Goal: Task Accomplishment & Management: Manage account settings

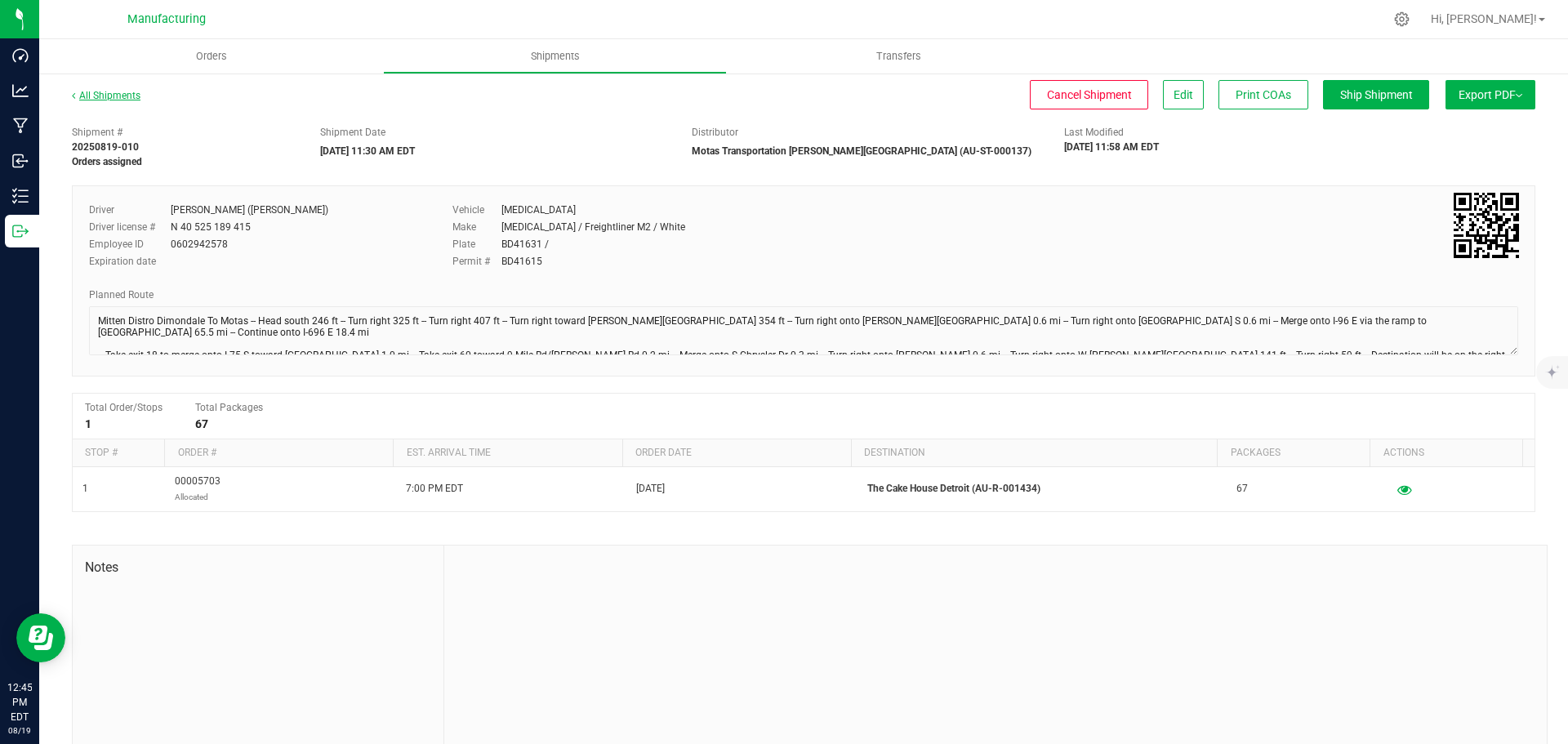
click at [99, 96] on link "All Shipments" at bounding box center [106, 96] width 68 height 12
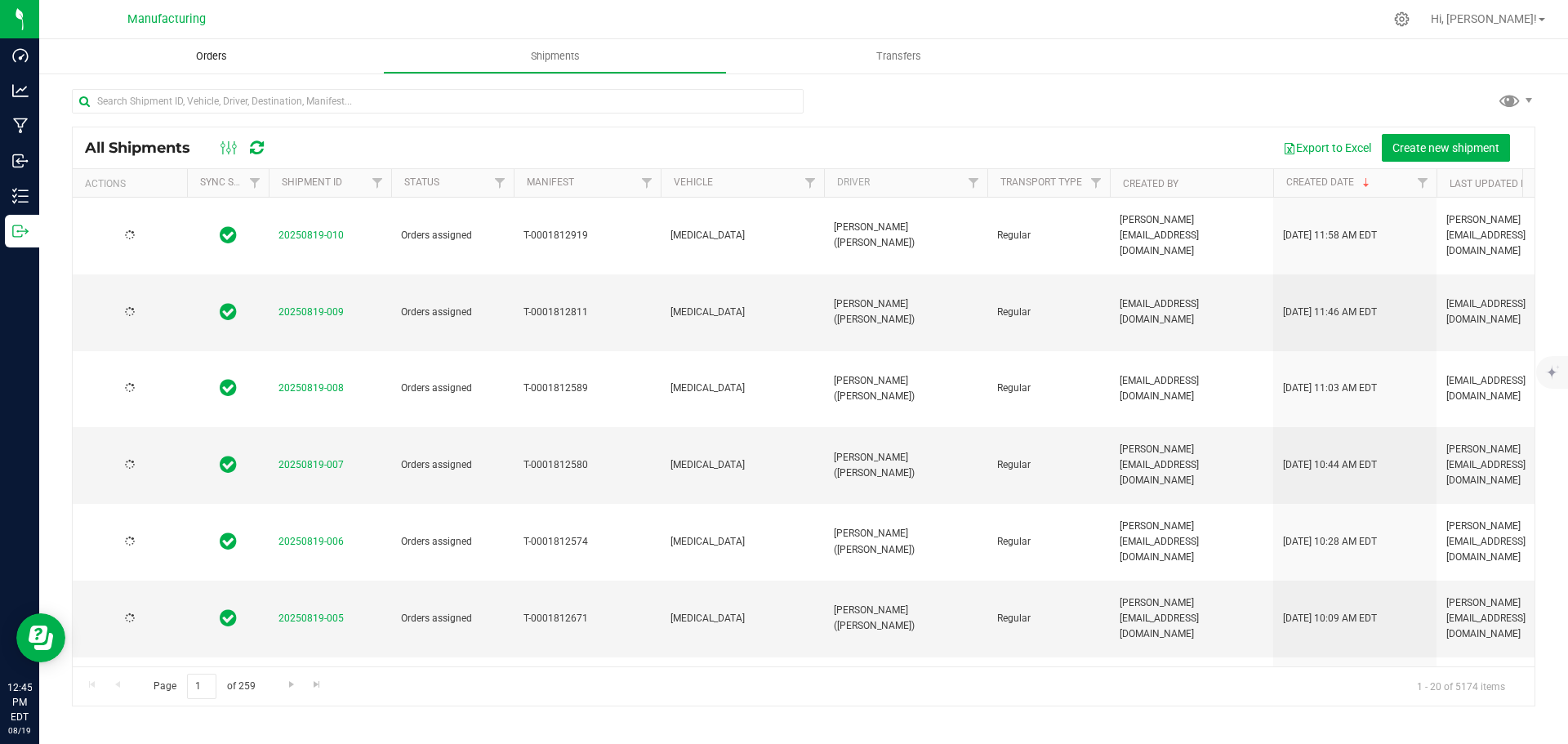
click at [225, 42] on uib-tab-heading "Orders" at bounding box center [210, 56] width 343 height 35
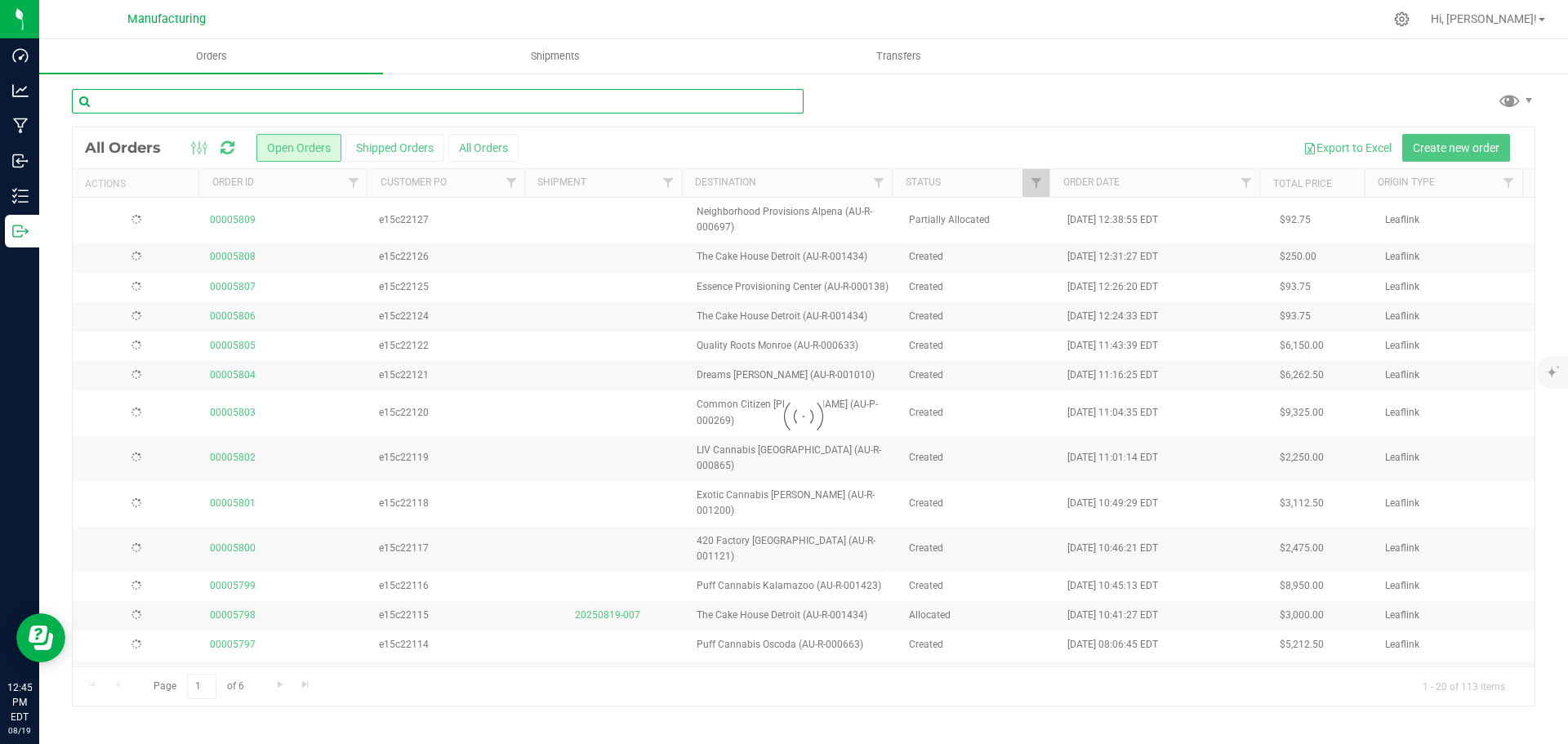
click at [250, 102] on input "text" at bounding box center [437, 101] width 732 height 25
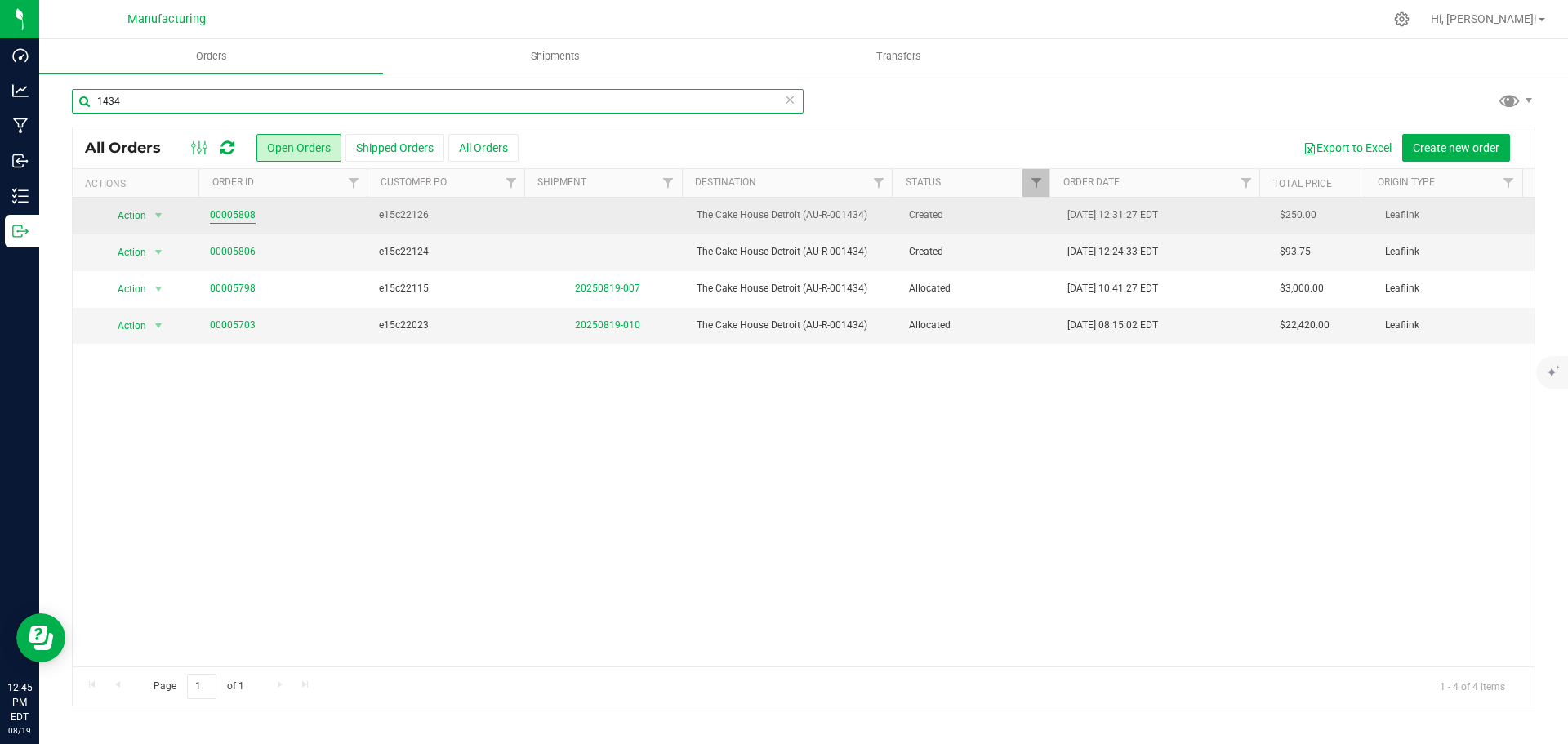
type input "1434"
click at [236, 216] on link "00005808" at bounding box center [232, 215] width 46 height 15
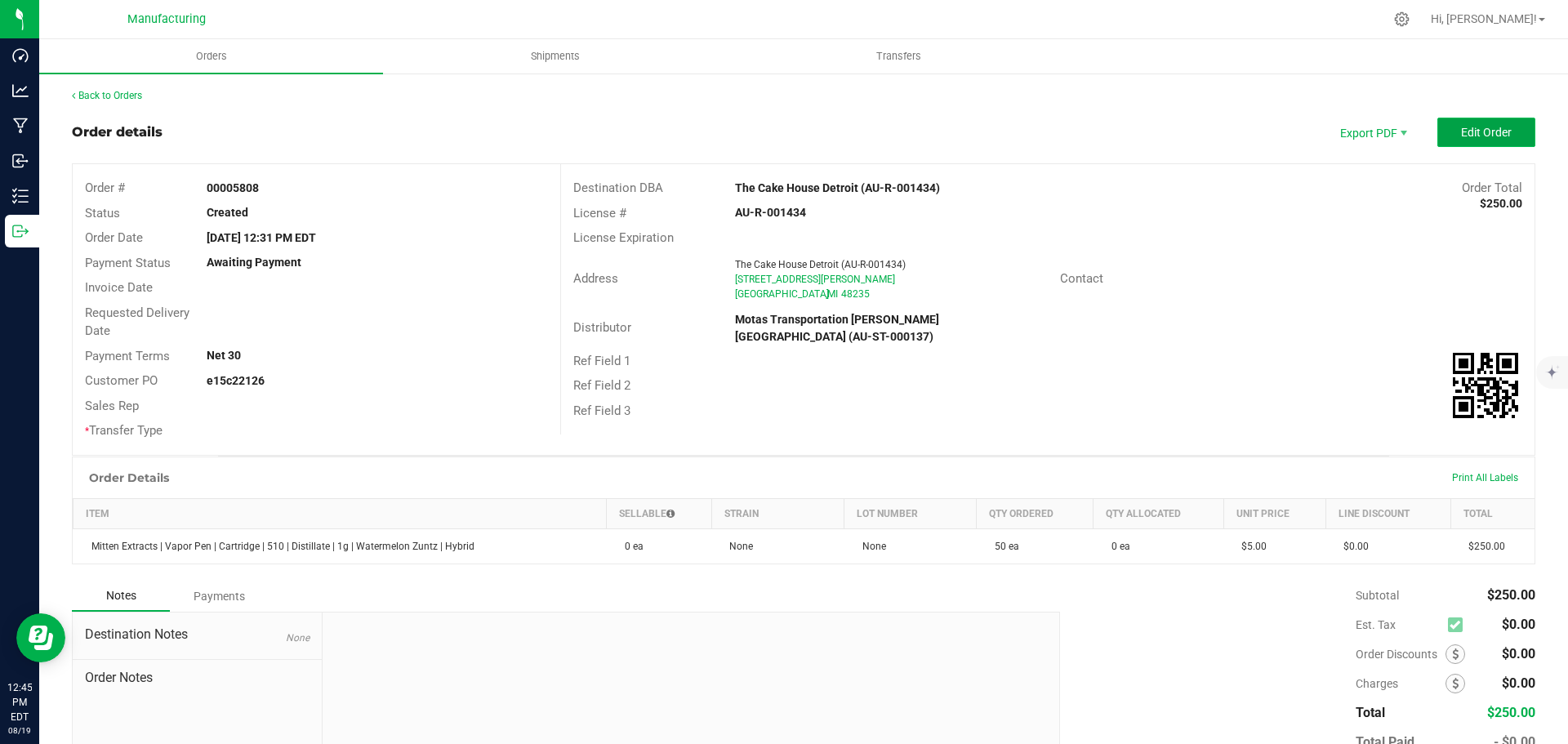
click at [1494, 127] on span "Edit Order" at bounding box center [1487, 132] width 51 height 13
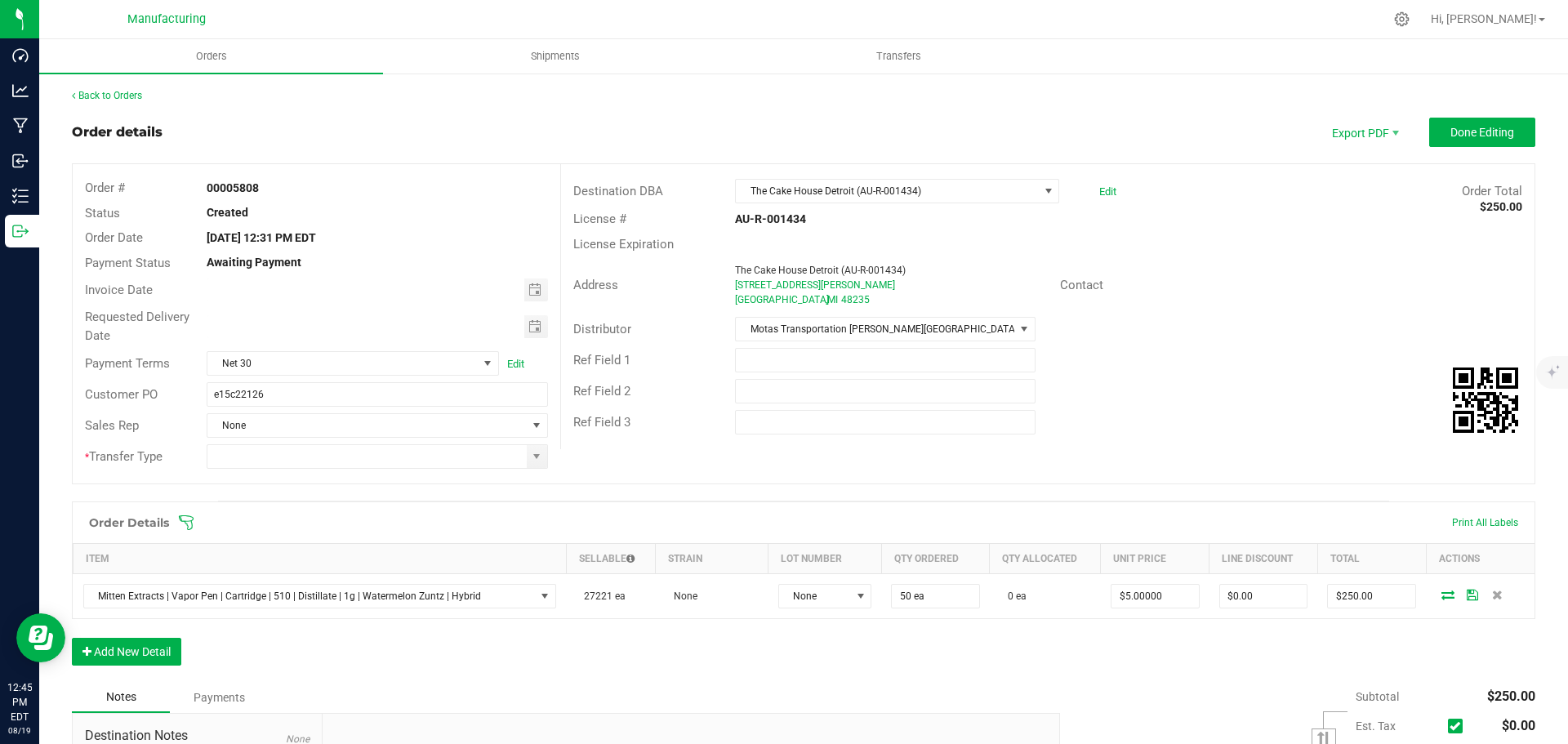
click at [185, 517] on icon at bounding box center [186, 523] width 16 height 16
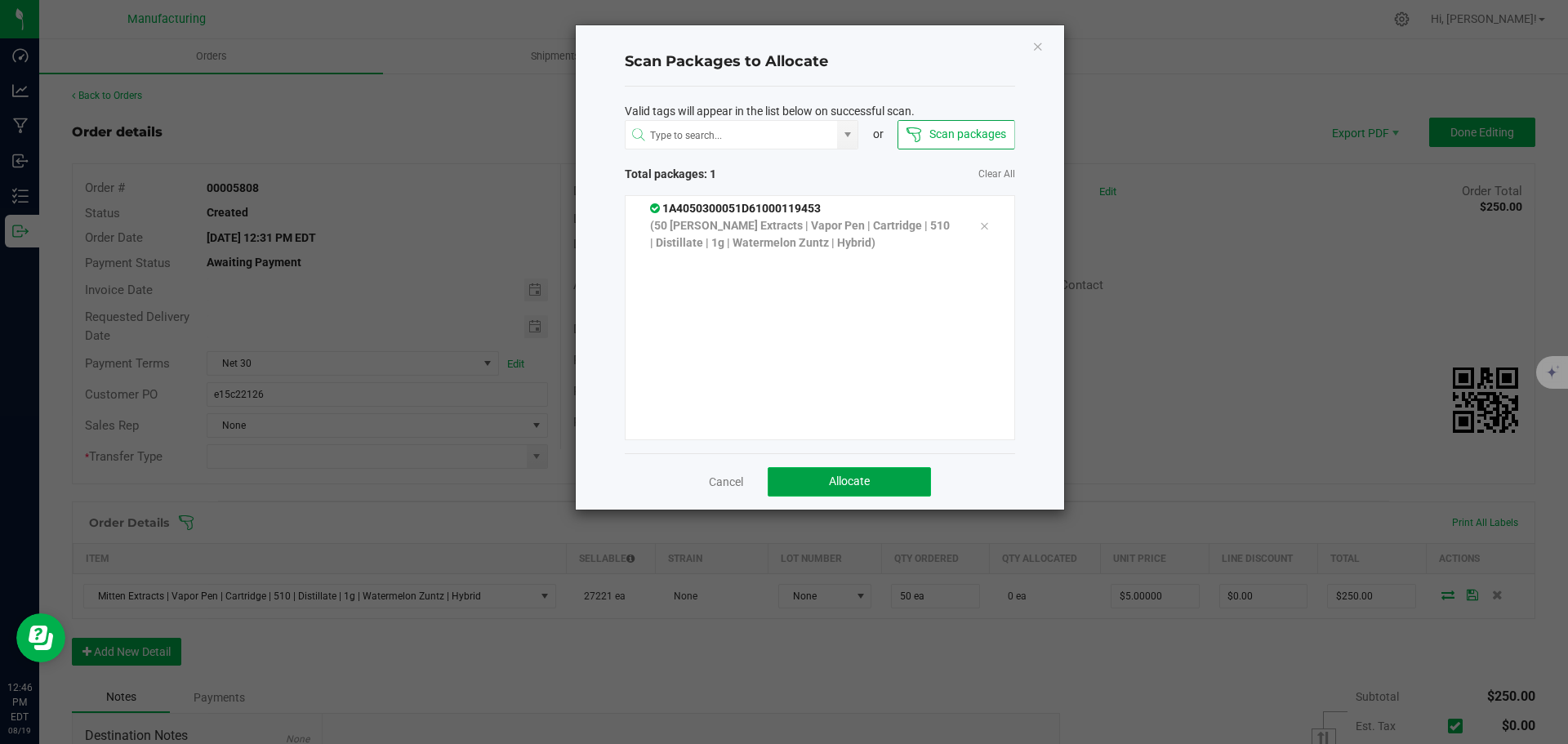
click at [912, 484] on button "Allocate" at bounding box center [849, 482] width 163 height 29
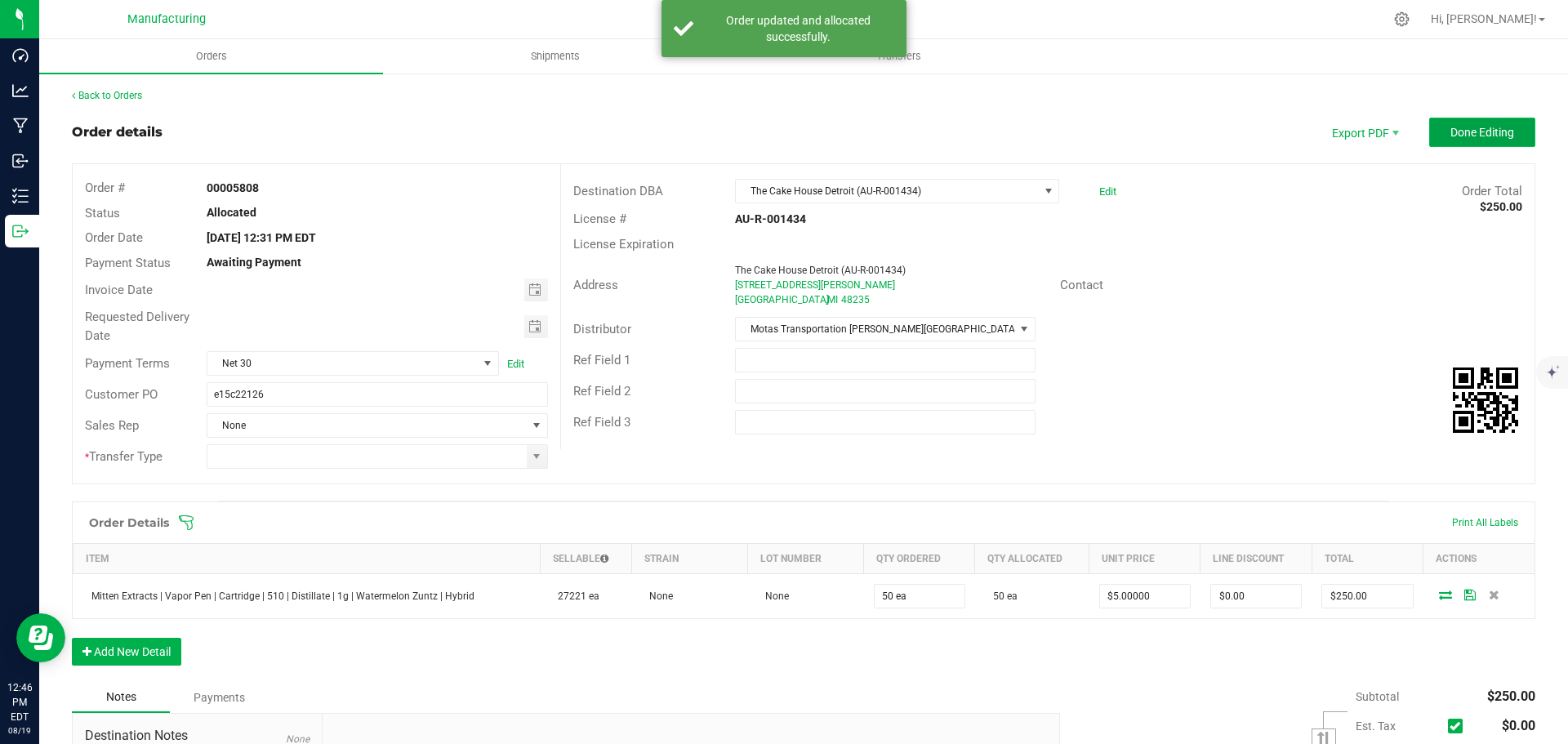
click at [1455, 132] on span "Done Editing" at bounding box center [1482, 132] width 64 height 13
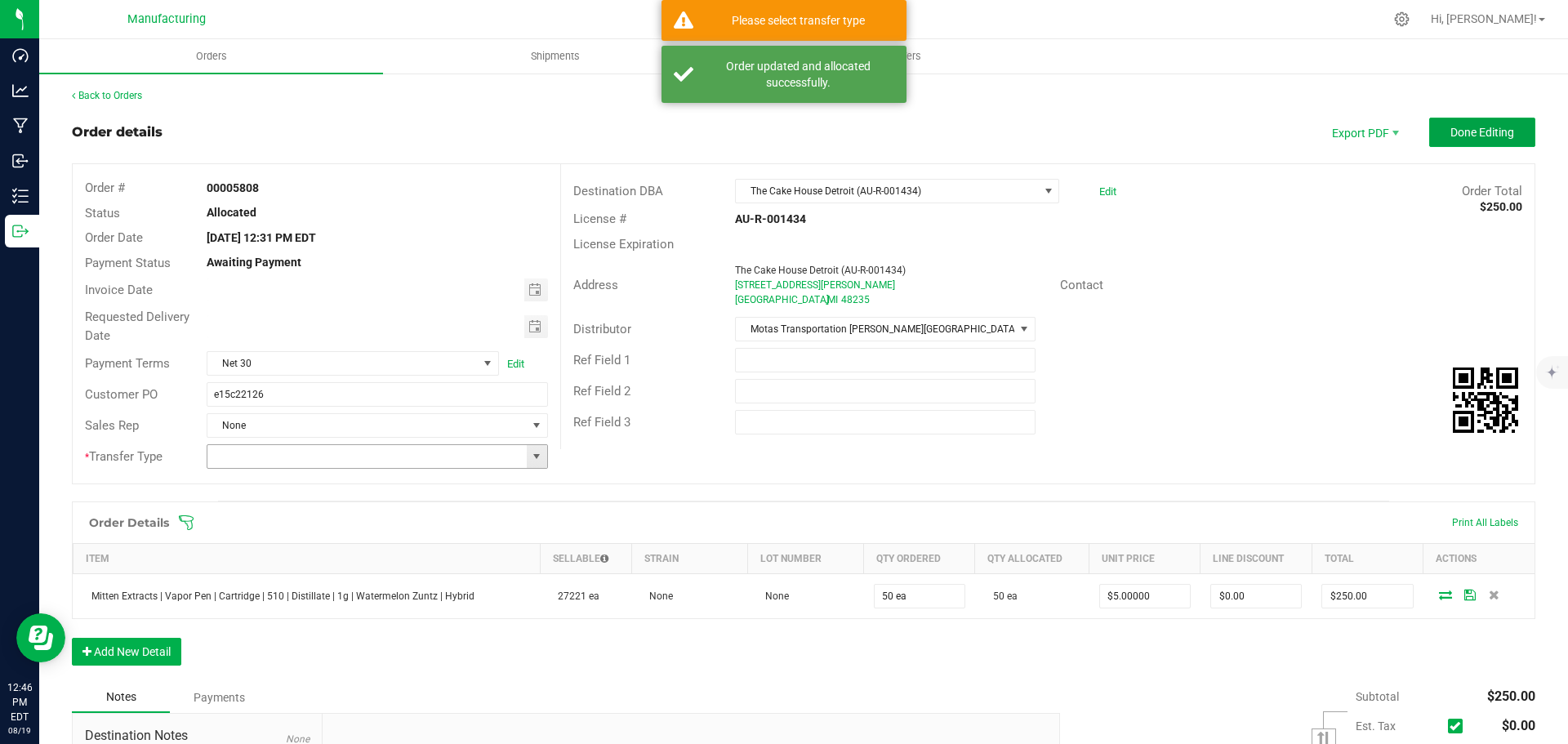
click at [535, 460] on span at bounding box center [537, 456] width 13 height 13
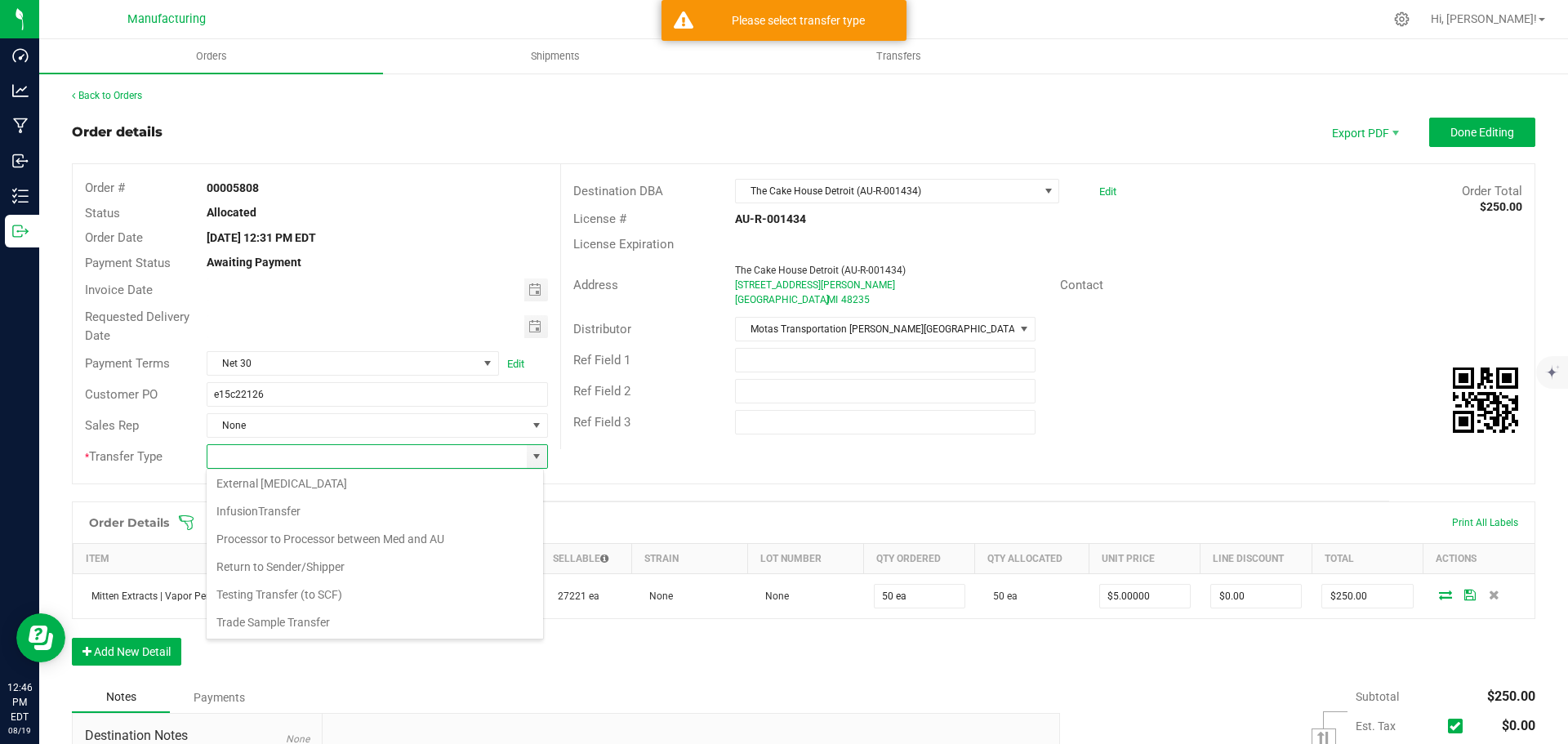
scroll to position [114, 0]
click at [283, 592] on li "Wholesale Transfer" at bounding box center [374, 593] width 336 height 27
type input "Wholesale Transfer"
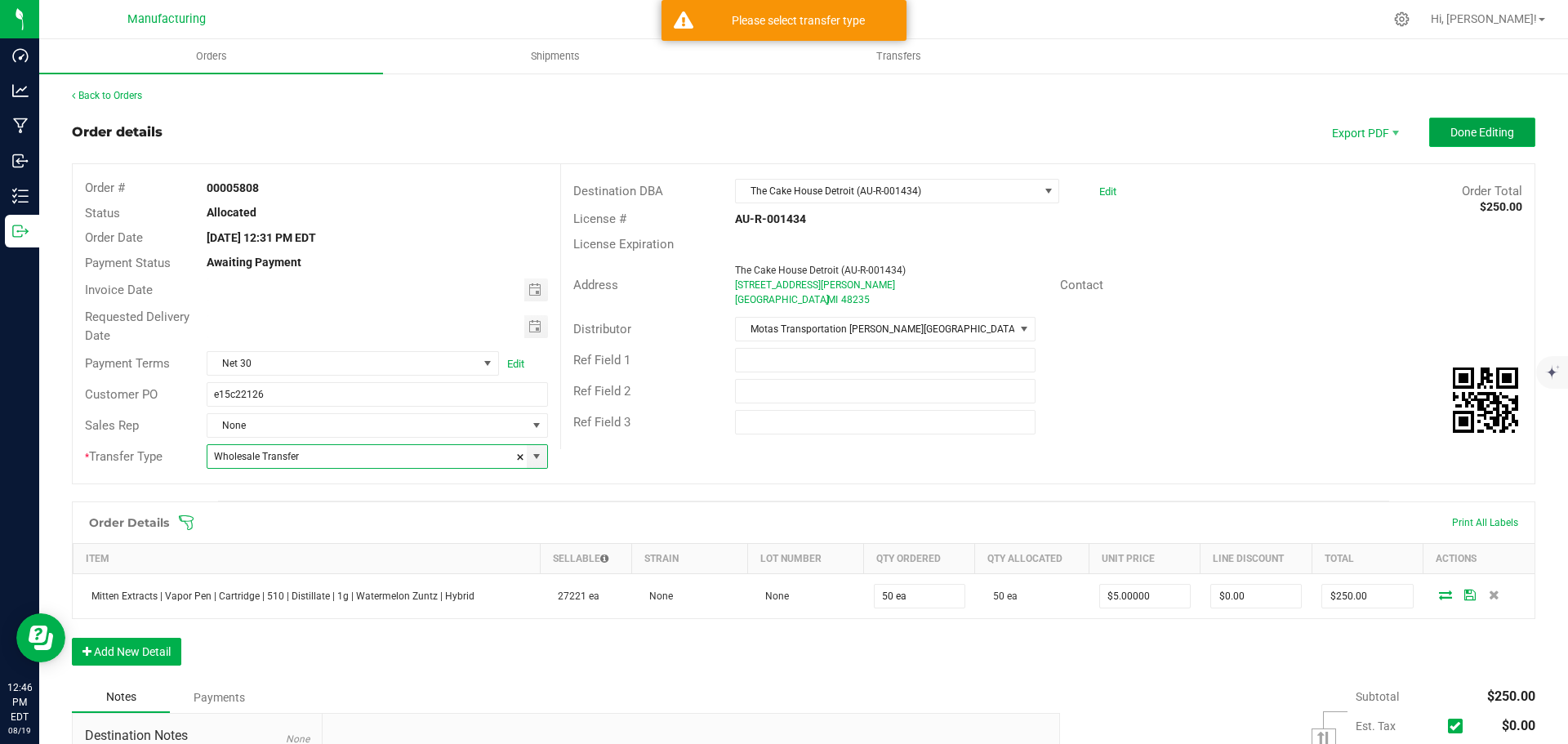
click at [1483, 127] on span "Done Editing" at bounding box center [1482, 132] width 64 height 13
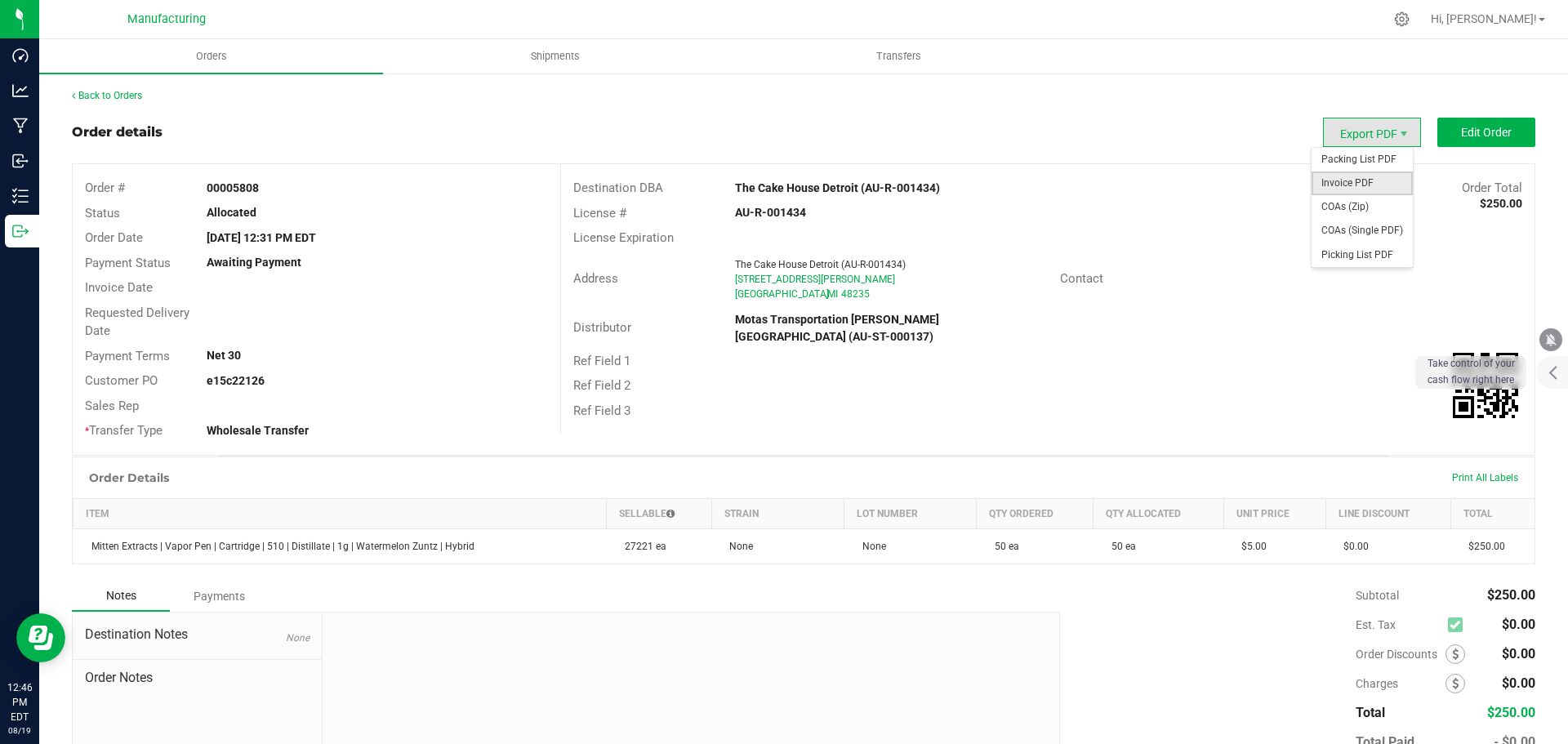
click at [1386, 177] on span "Invoice PDF" at bounding box center [1362, 183] width 101 height 24
click at [1351, 159] on span "Packing List PDF" at bounding box center [1362, 159] width 101 height 24
click at [139, 93] on link "Back to Orders" at bounding box center [107, 96] width 70 height 12
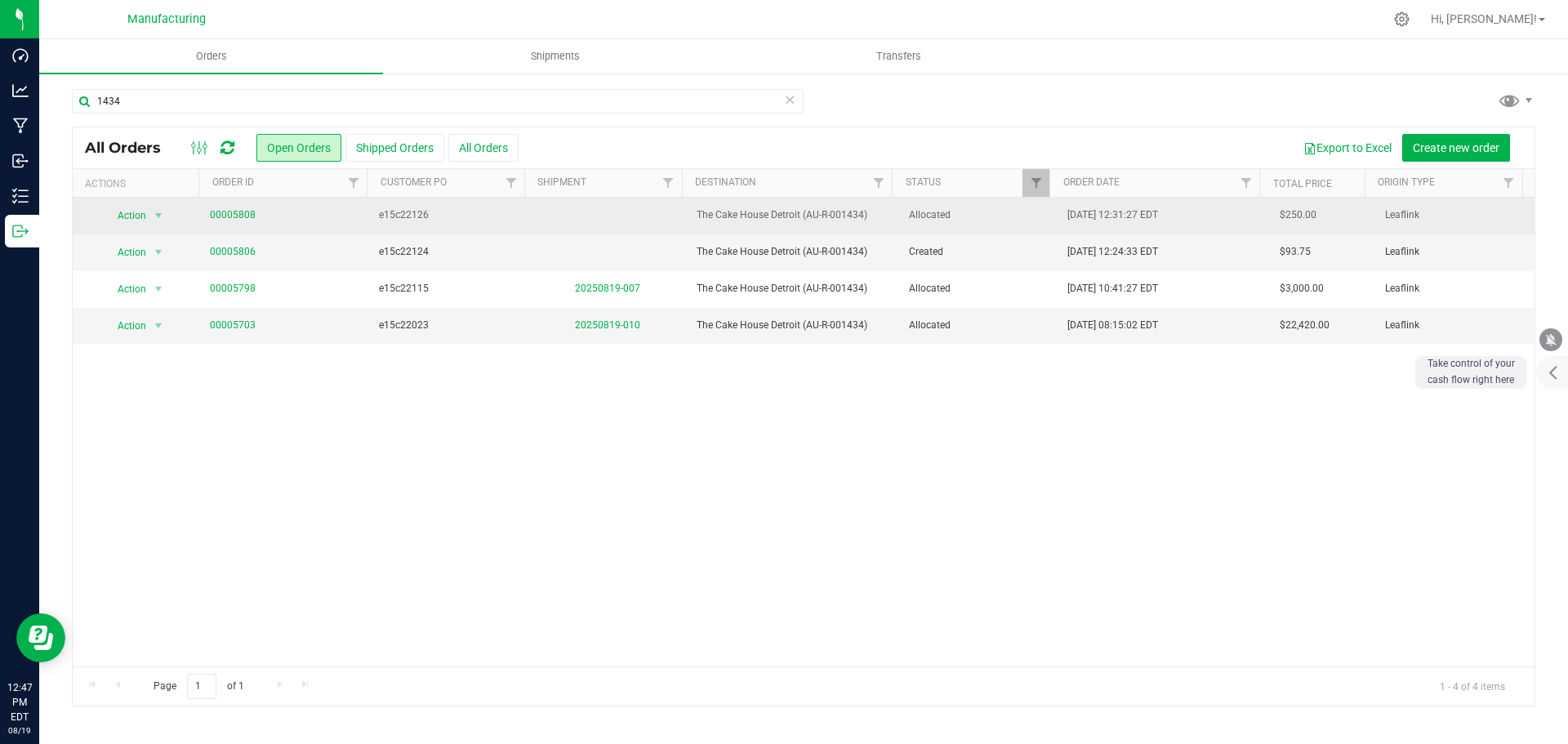
click at [979, 223] on span "Allocated" at bounding box center [979, 215] width 139 height 15
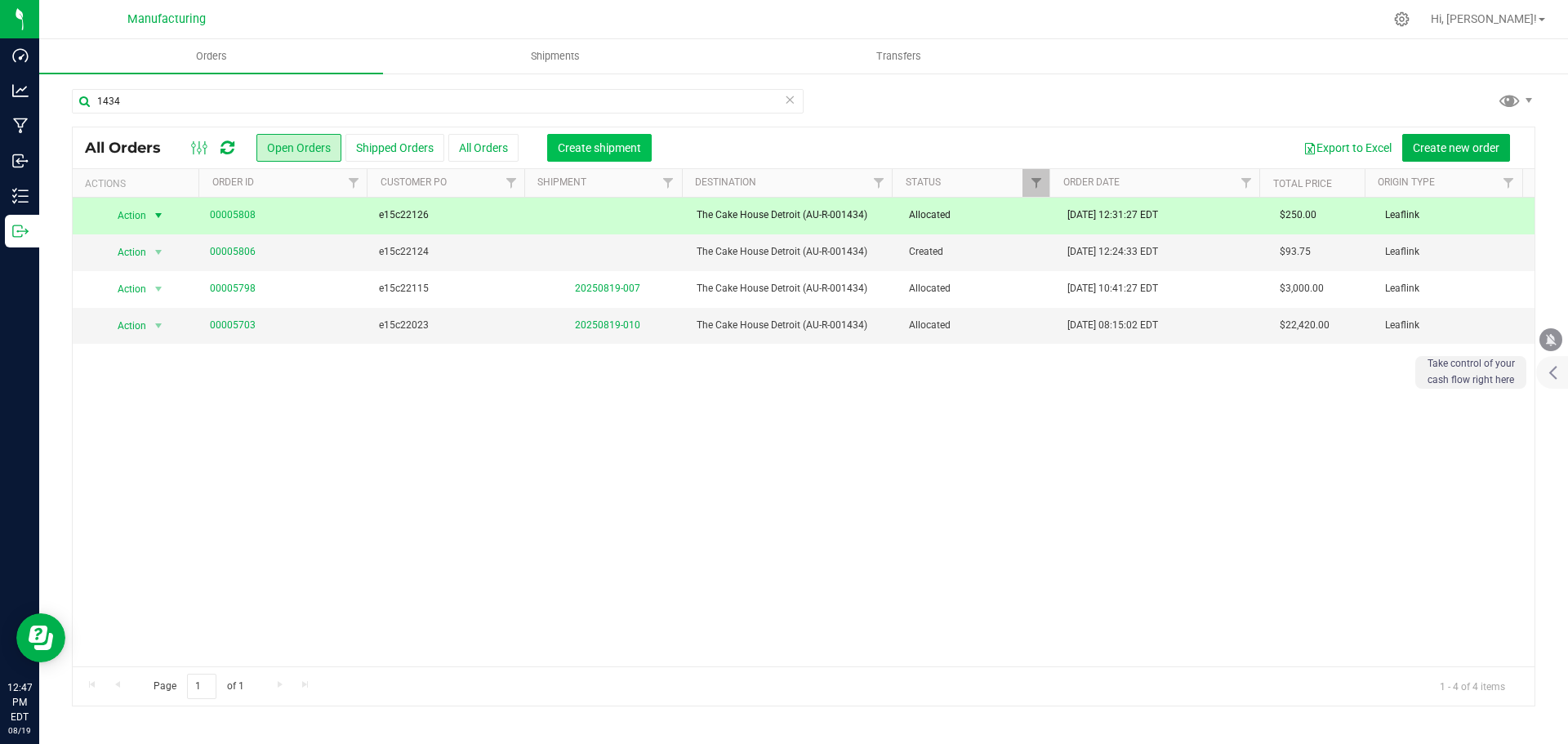
click at [616, 146] on span "Create shipment" at bounding box center [599, 148] width 83 height 13
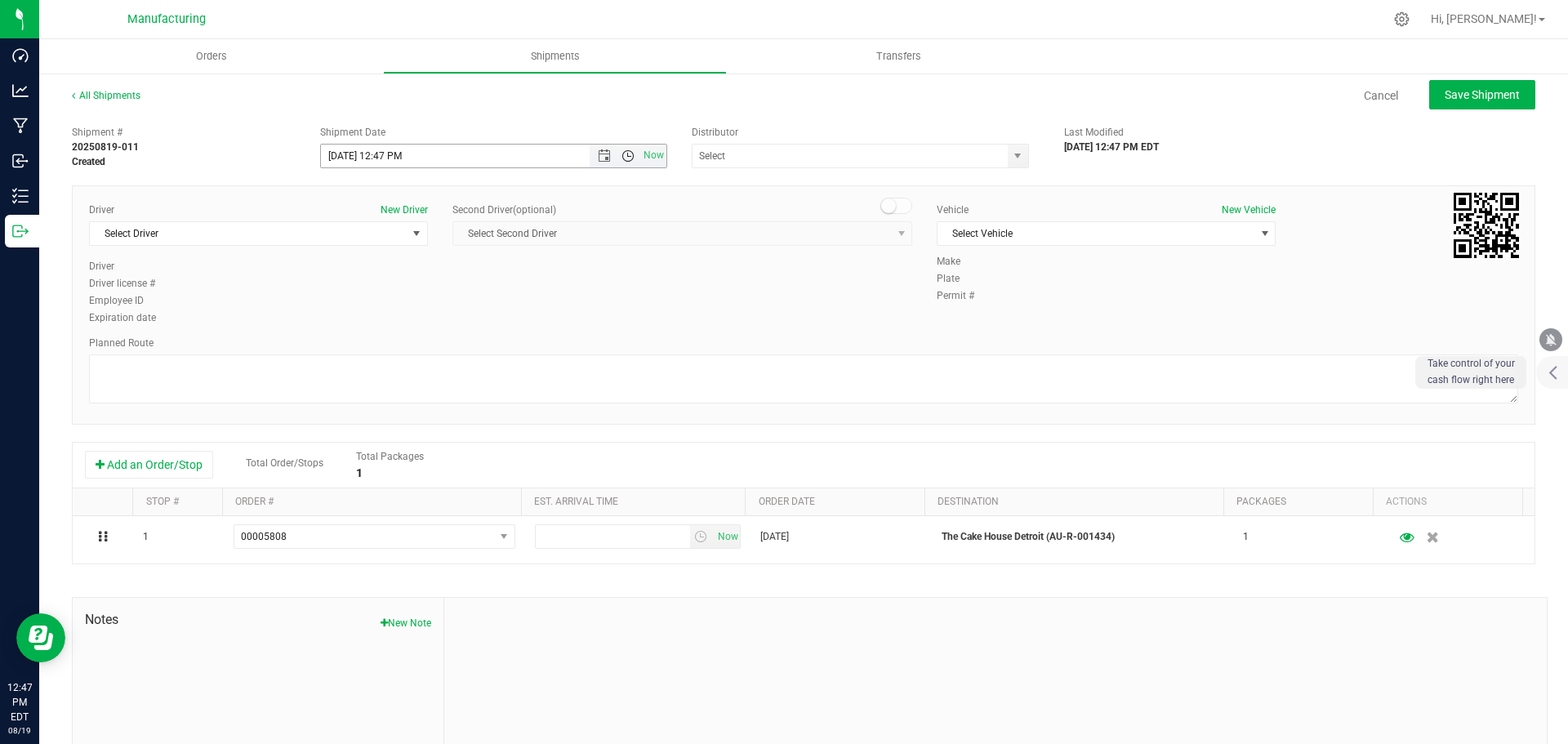
click at [622, 156] on span "Open the time view" at bounding box center [628, 156] width 13 height 13
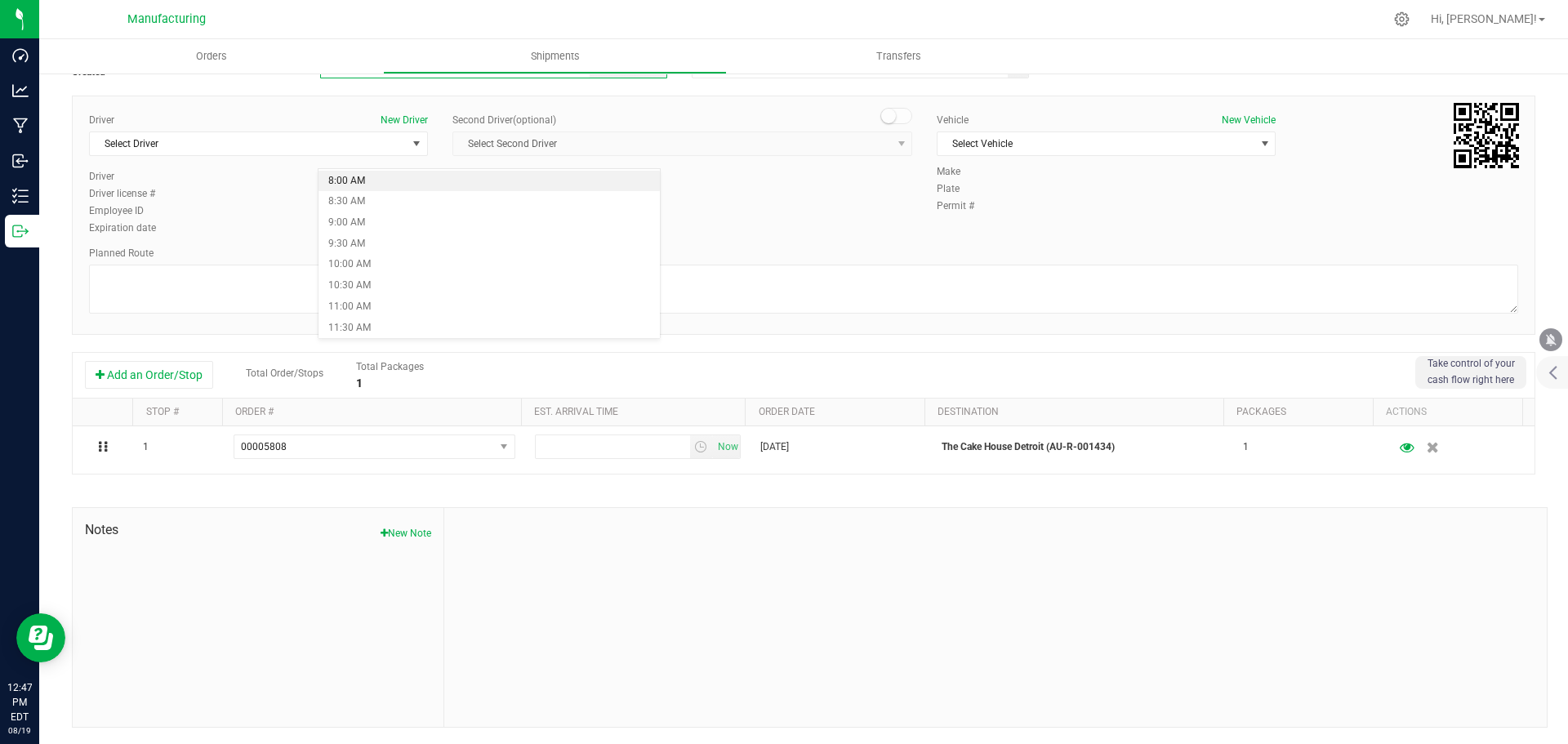
scroll to position [408, 0]
click at [364, 261] on li "11:30 AM" at bounding box center [489, 257] width 342 height 21
type input "[DATE] 11:30 AM"
click at [414, 146] on span "select" at bounding box center [416, 144] width 13 height 13
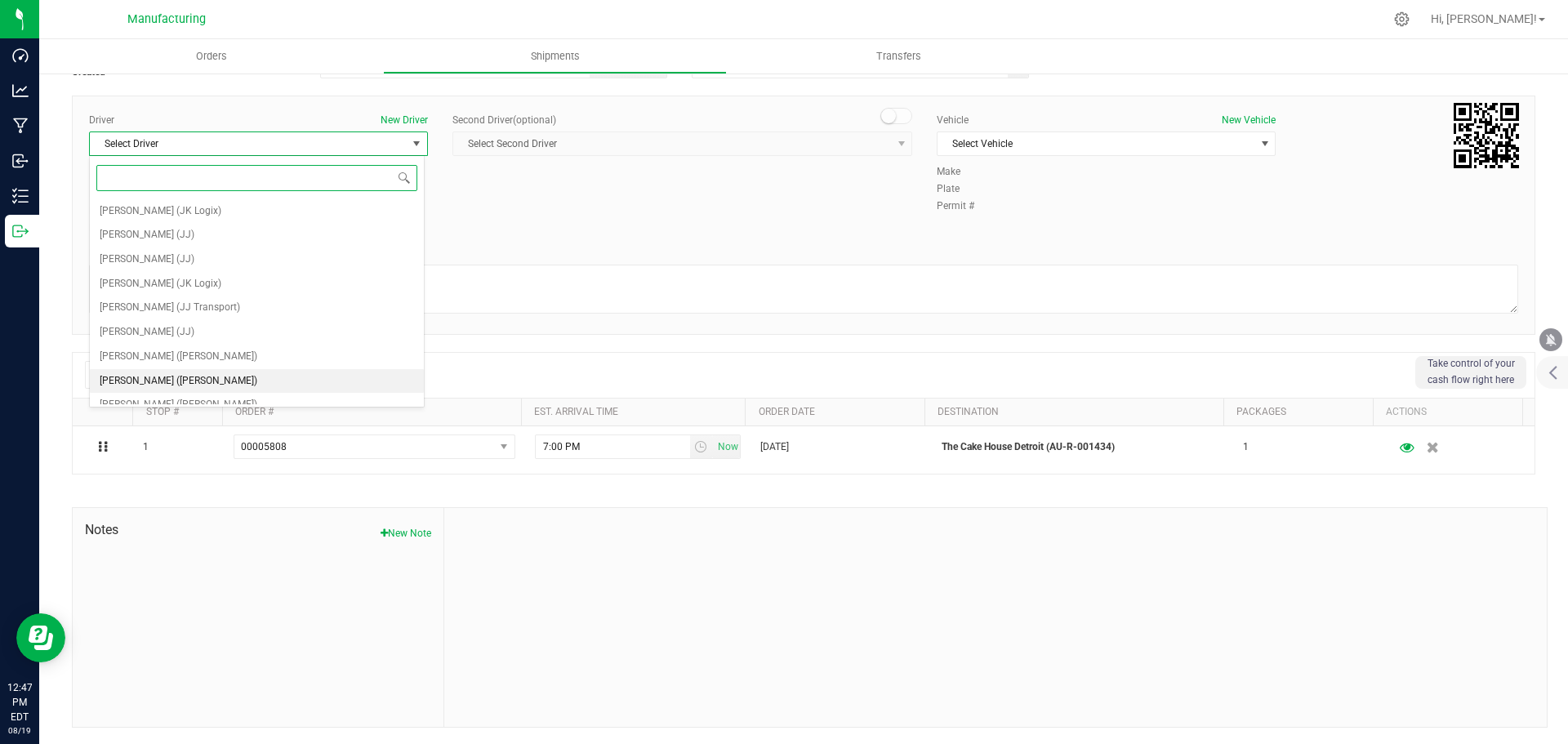
click at [146, 382] on span "[PERSON_NAME] ([PERSON_NAME])" at bounding box center [178, 381] width 158 height 21
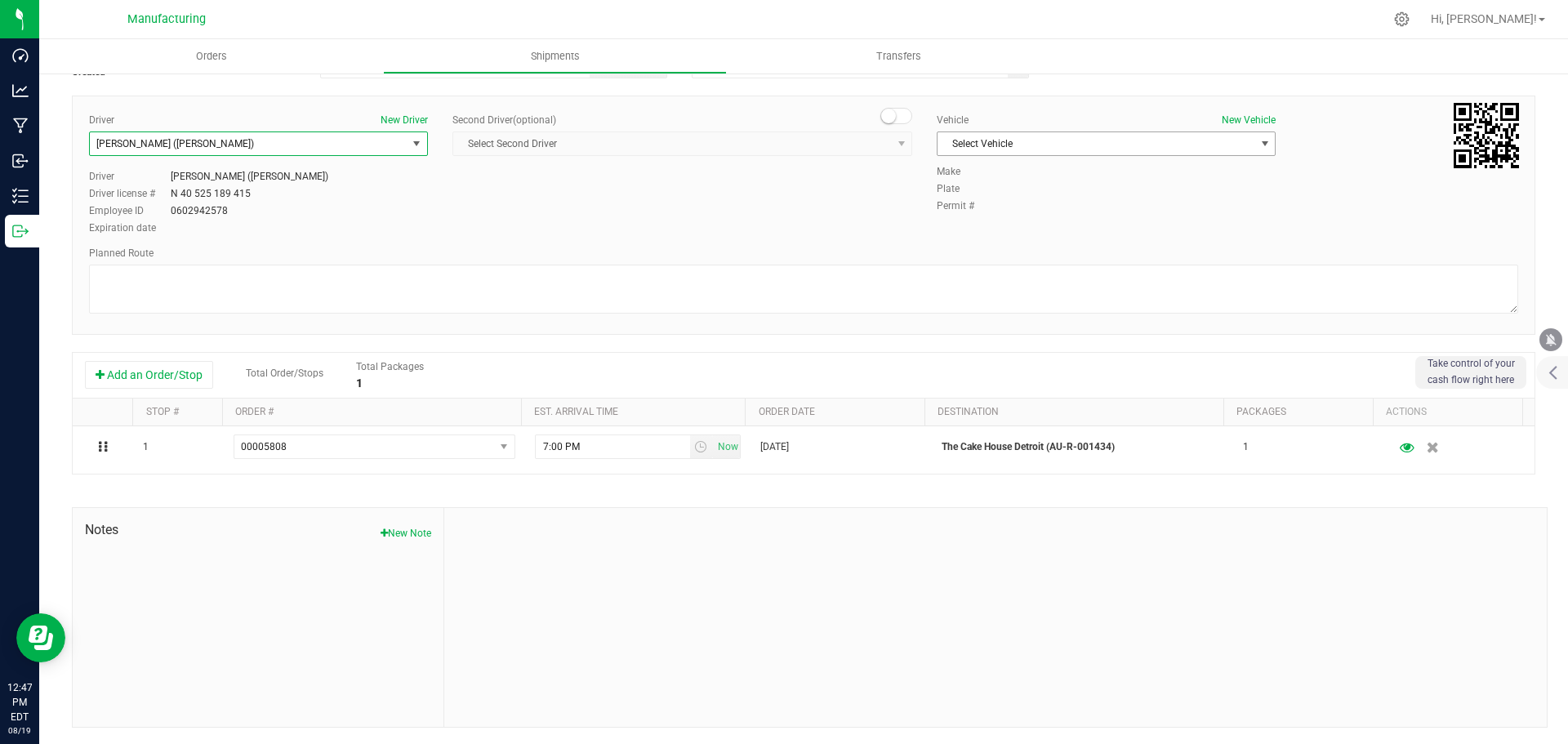
click at [1214, 145] on span "Select Vehicle" at bounding box center [1096, 143] width 317 height 23
click at [959, 214] on li "[MEDICAL_DATA]" at bounding box center [1098, 219] width 334 height 25
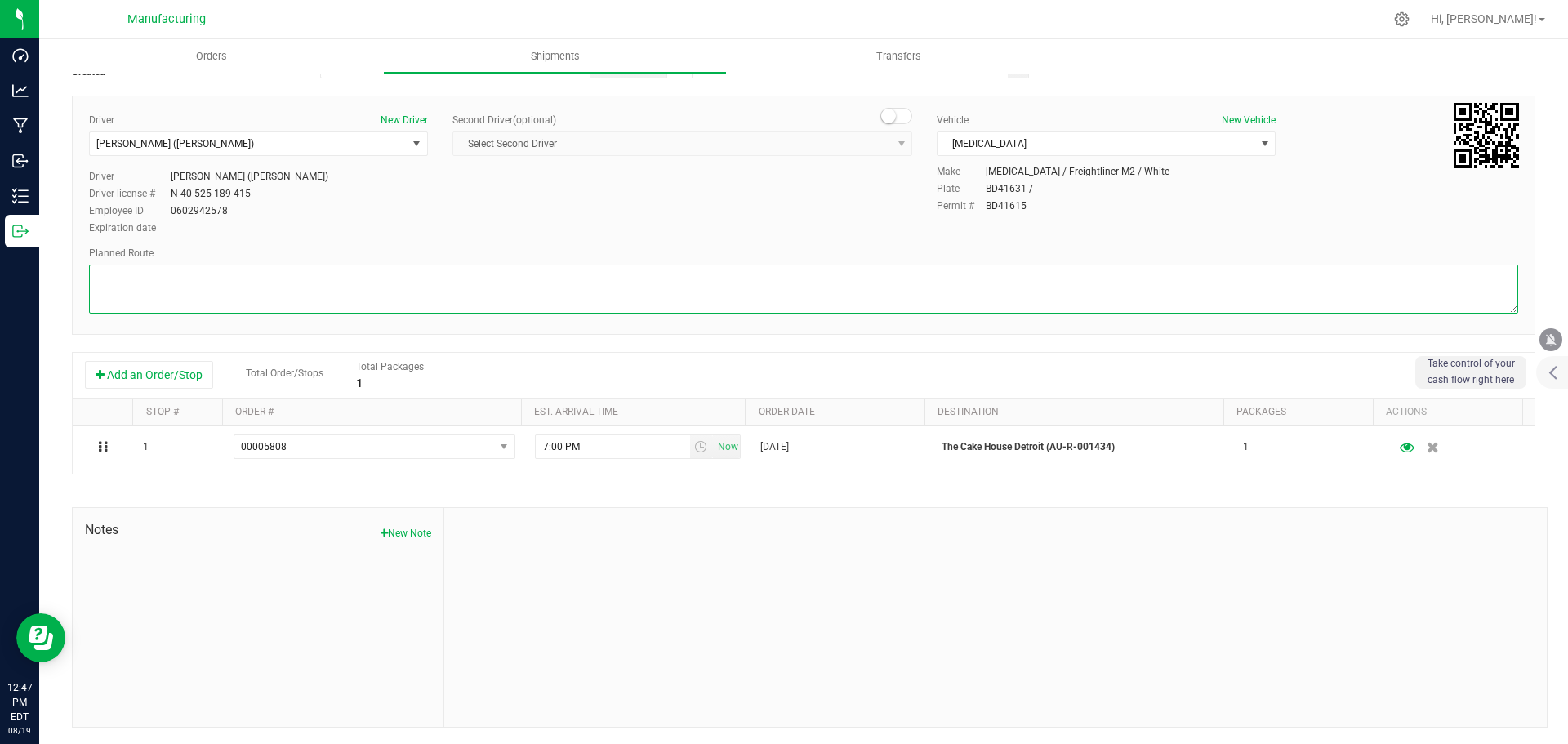
click at [935, 277] on textarea at bounding box center [804, 289] width 1430 height 49
paste textarea "Mitten Distro Dimondale To Motas -- Head south 246 ft -- Turn right 325 ft -- T…"
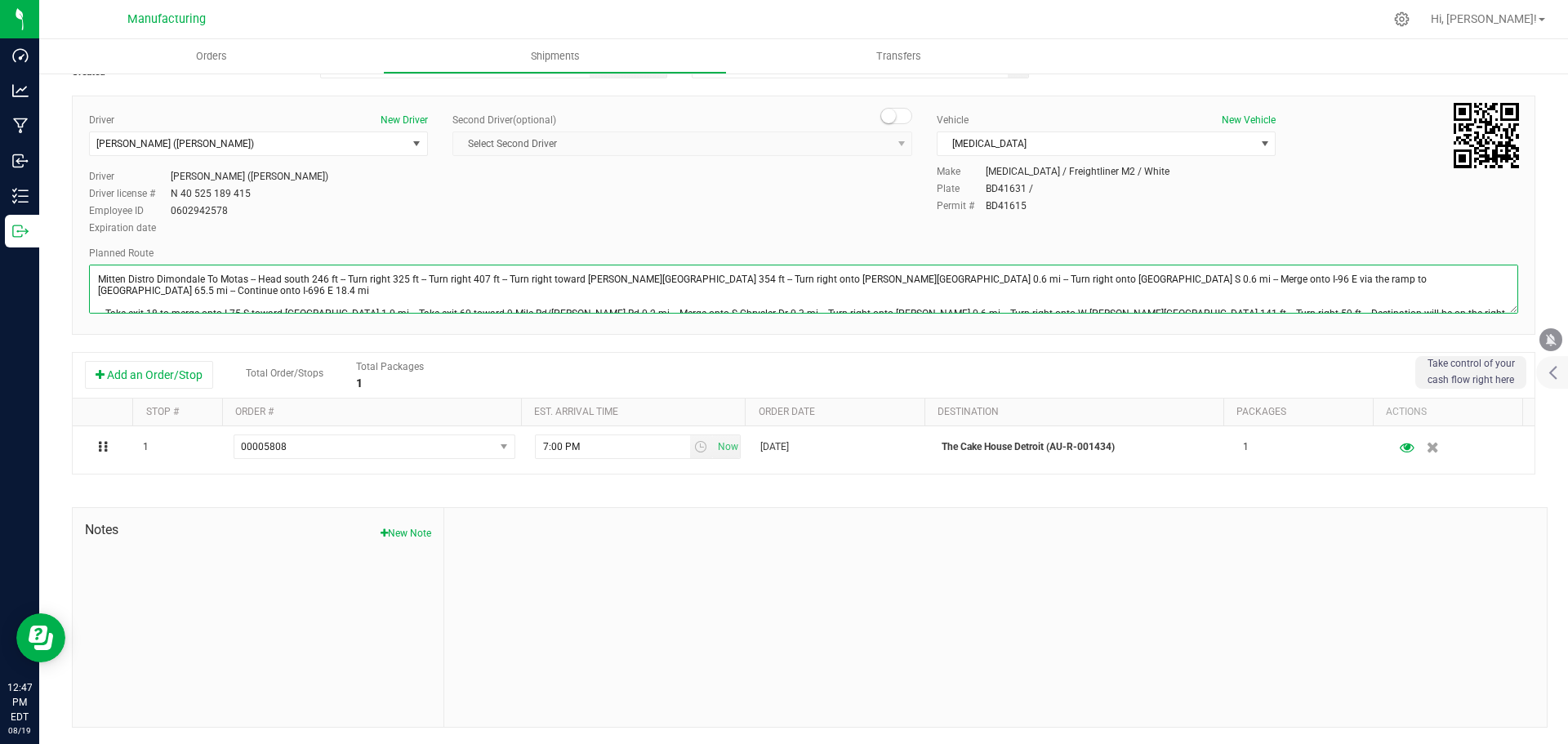
type textarea "Mitten Distro Dimondale To Motas -- Head south 246 ft -- Turn right 325 ft -- T…"
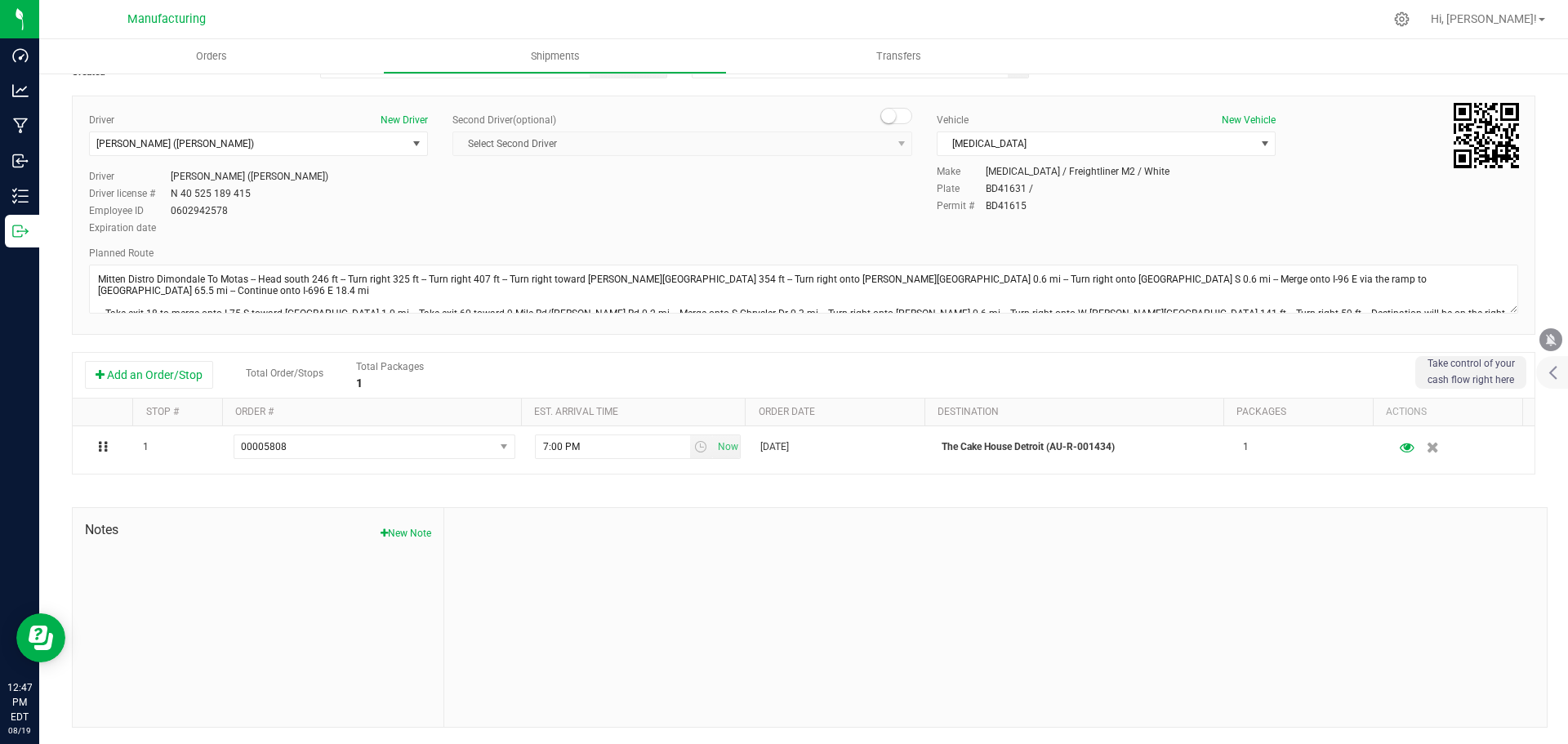
click at [1381, 179] on div "Make [MEDICAL_DATA] / Freightliner M2 / White Plate BD41631 / Permit # BD41615" at bounding box center [1227, 189] width 606 height 51
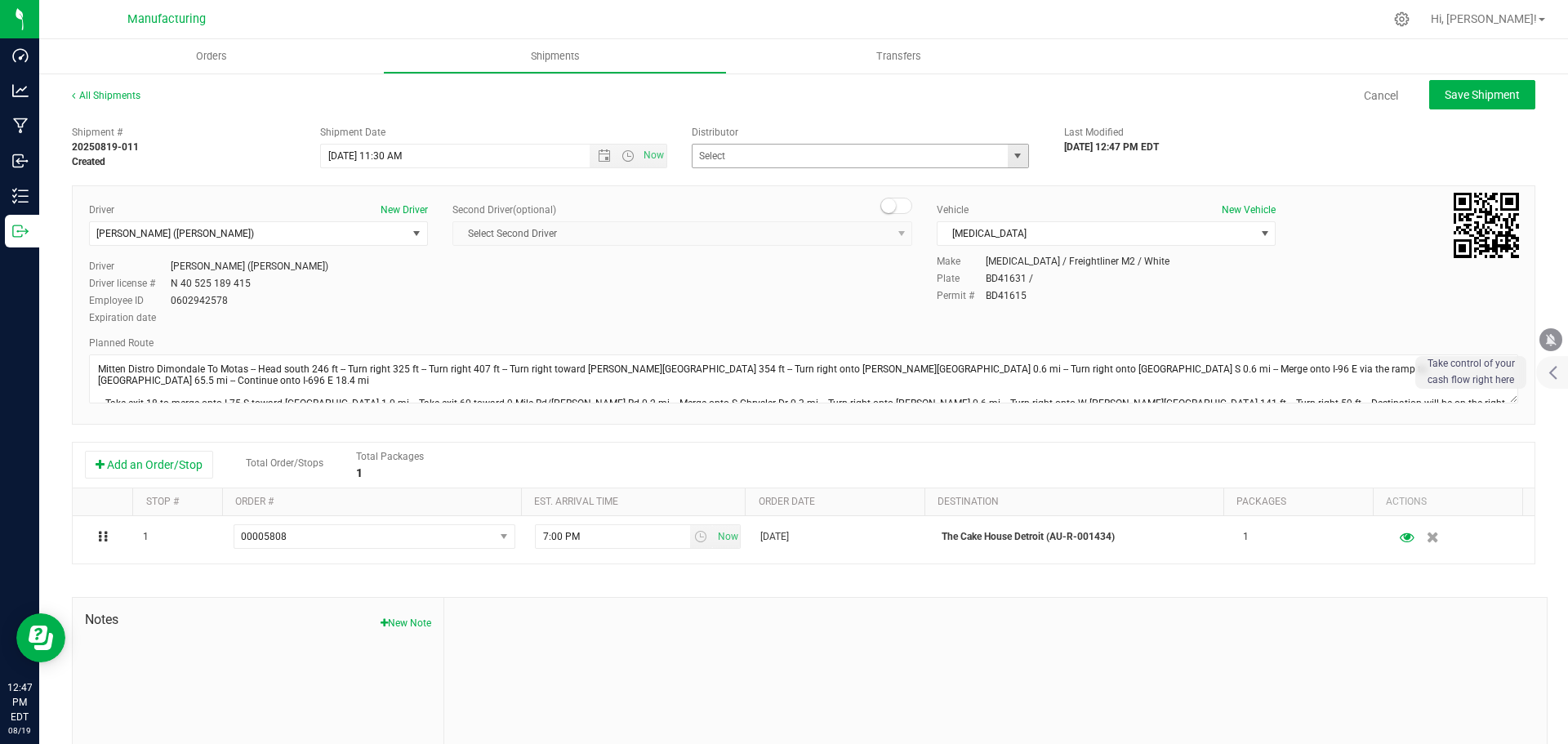
click at [1011, 153] on span "select" at bounding box center [1018, 156] width 13 height 13
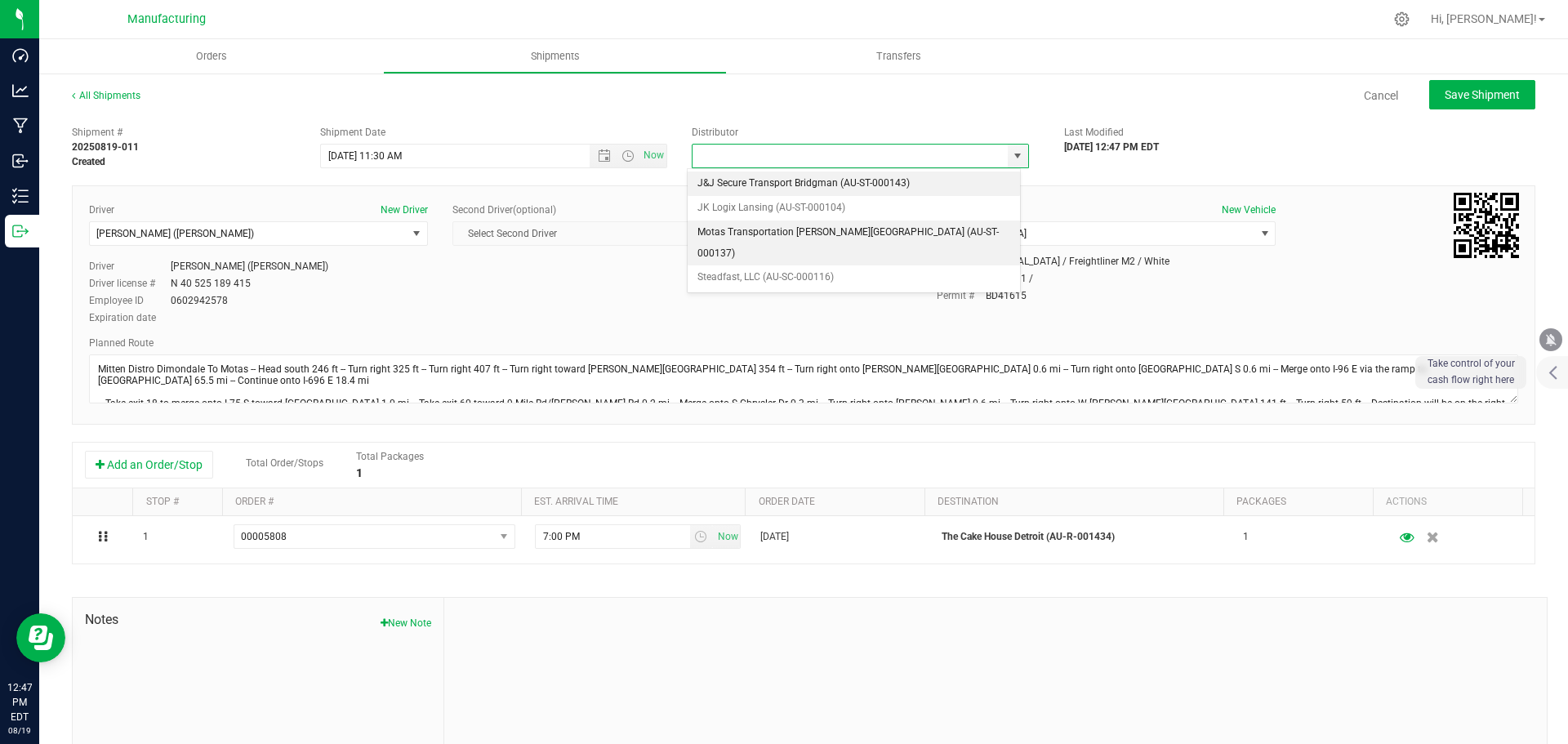
click at [773, 232] on li "Motas Transportation [PERSON_NAME][GEOGRAPHIC_DATA] (AU-ST-000137)" at bounding box center [854, 242] width 333 height 45
type input "Motas Transportation [PERSON_NAME][GEOGRAPHIC_DATA] (AU-ST-000137)"
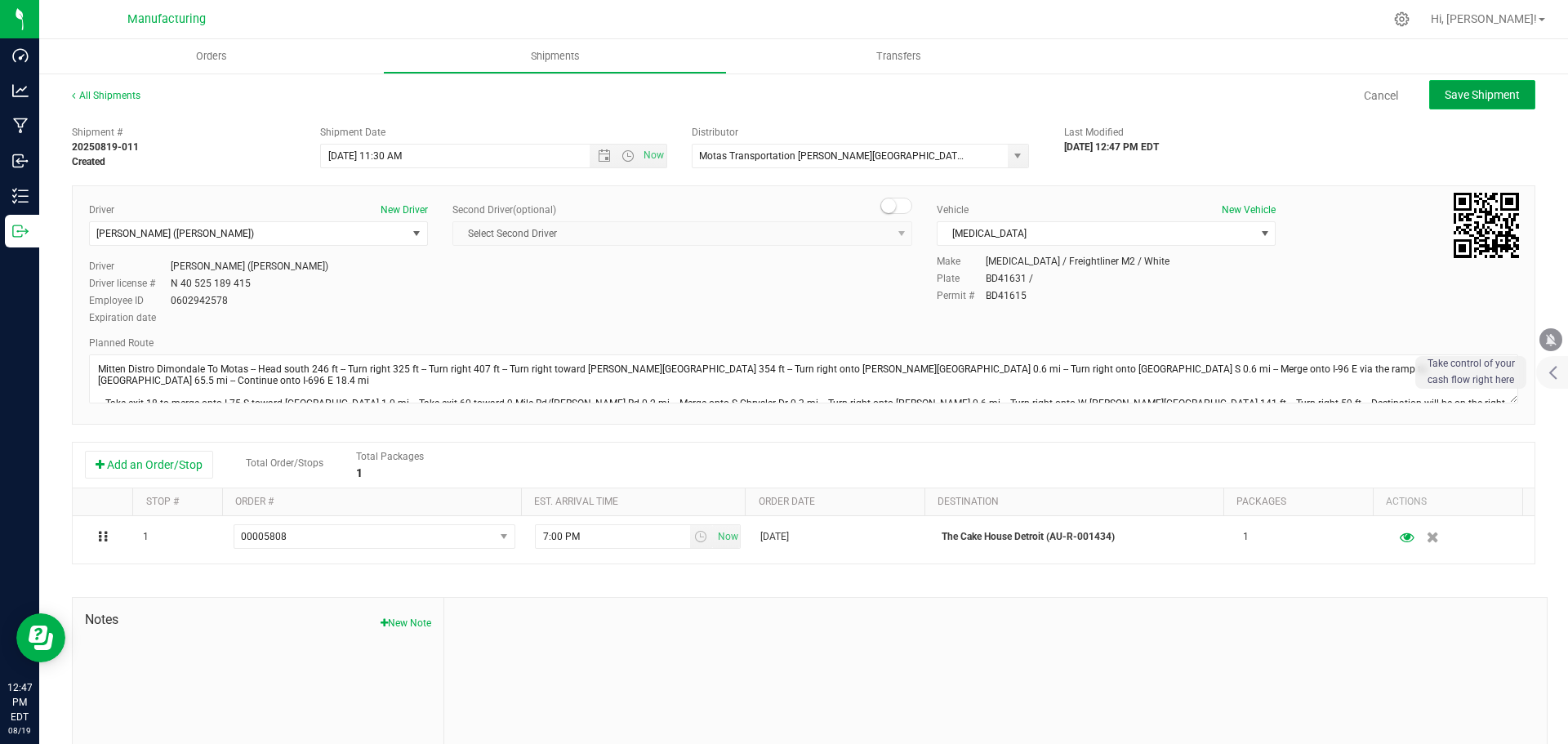
click at [1489, 99] on span "Save Shipment" at bounding box center [1482, 95] width 75 height 13
type input "[DATE] 3:30 PM"
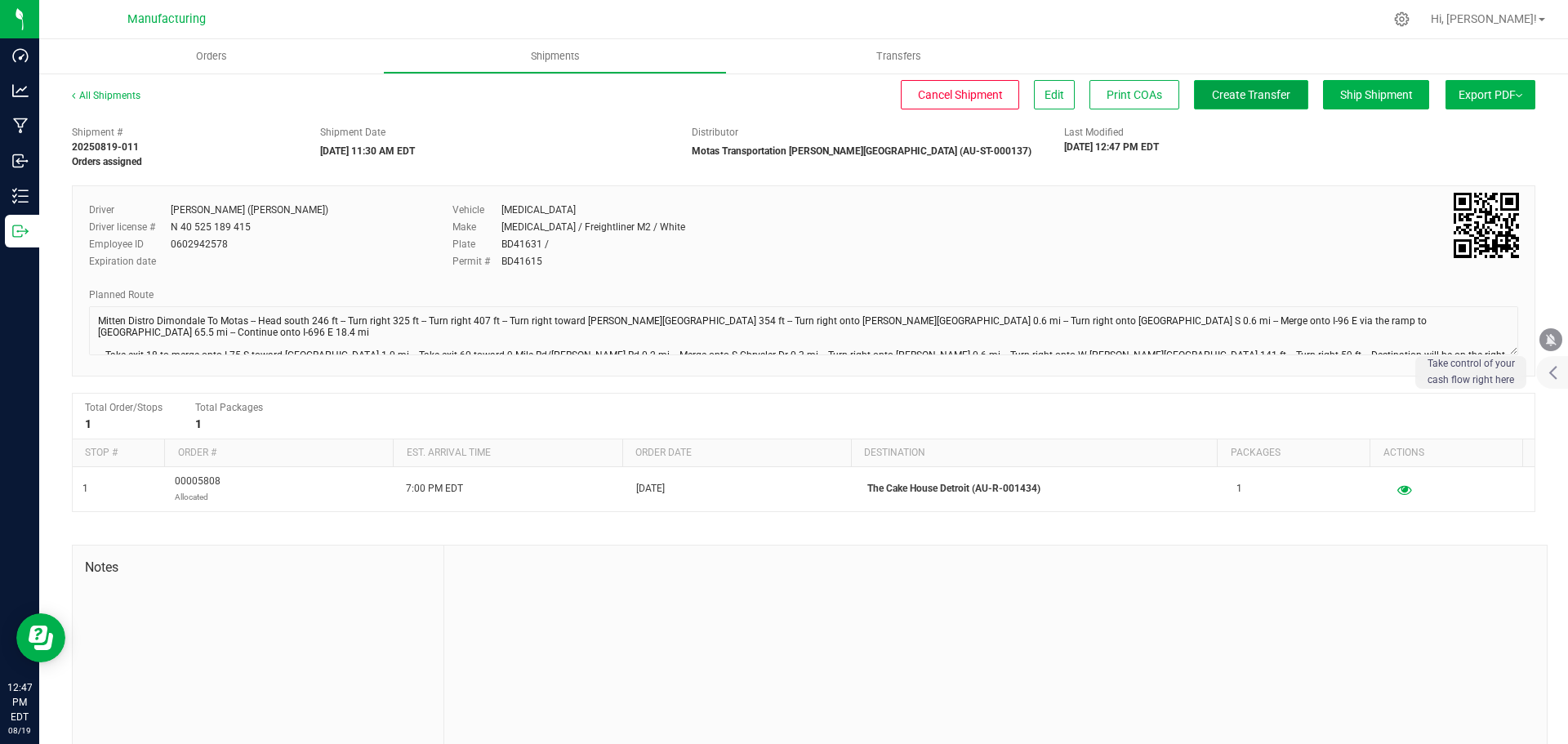
click at [1223, 104] on button "Create Transfer" at bounding box center [1251, 95] width 114 height 29
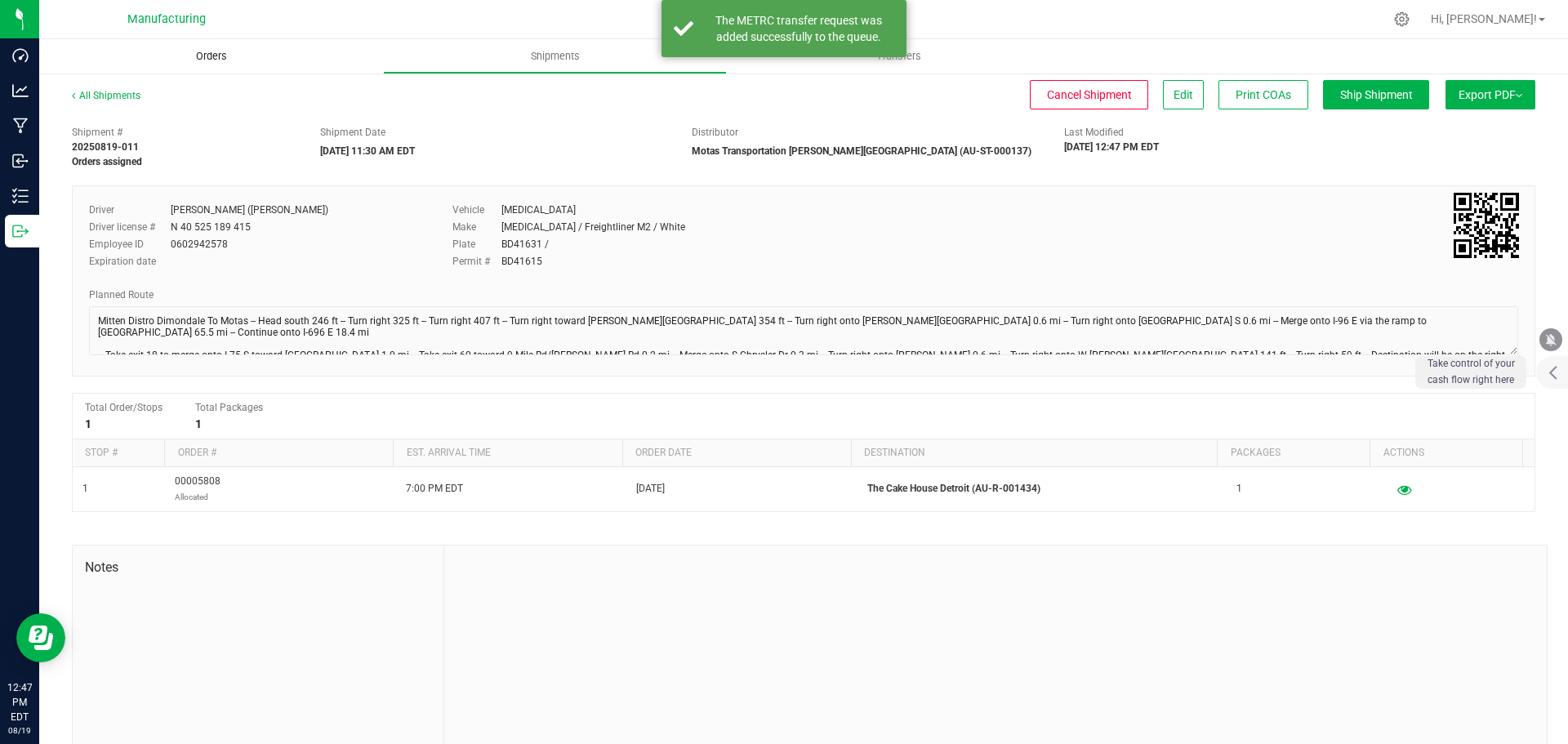
click at [212, 55] on span "Orders" at bounding box center [211, 56] width 75 height 15
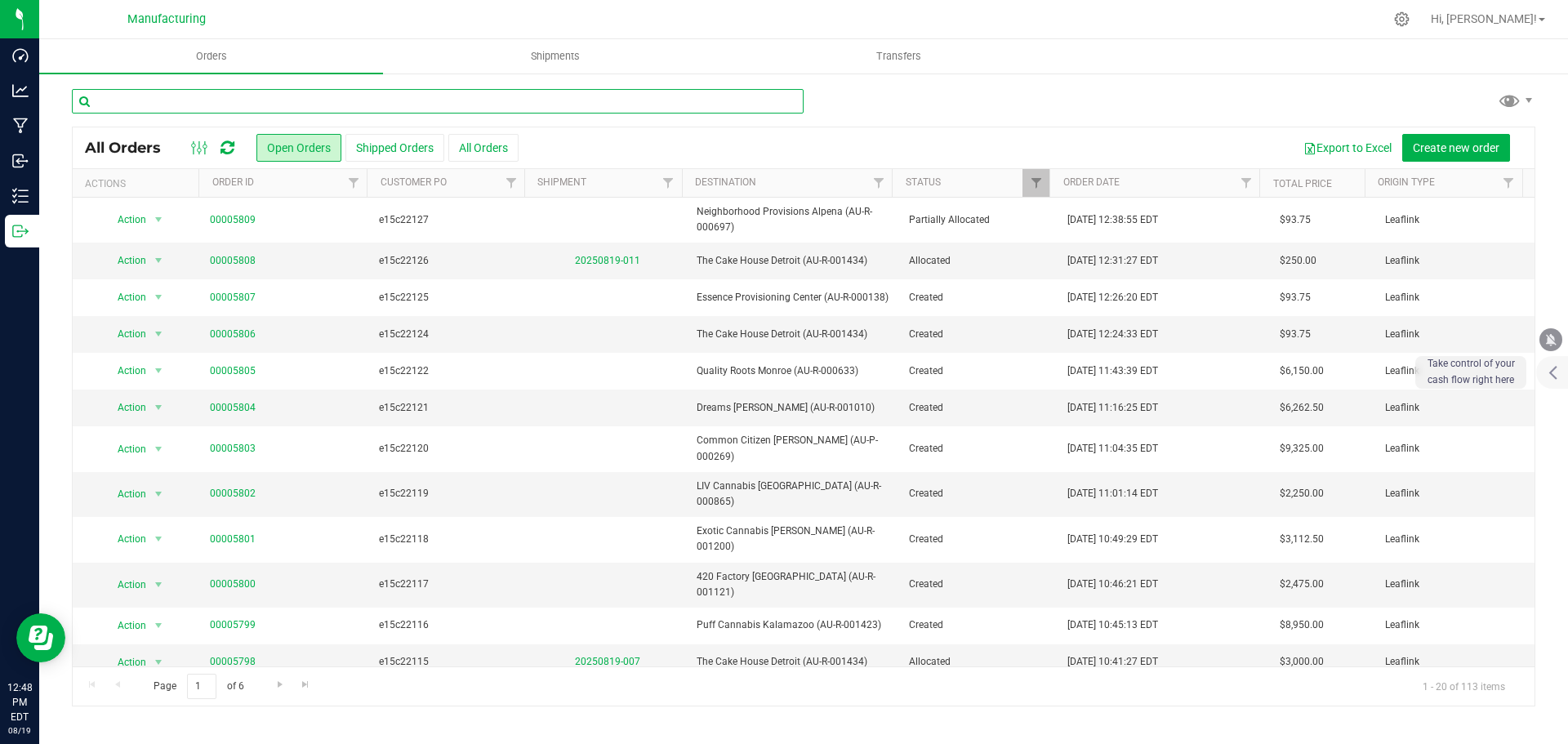
click at [385, 94] on input "text" at bounding box center [437, 101] width 732 height 25
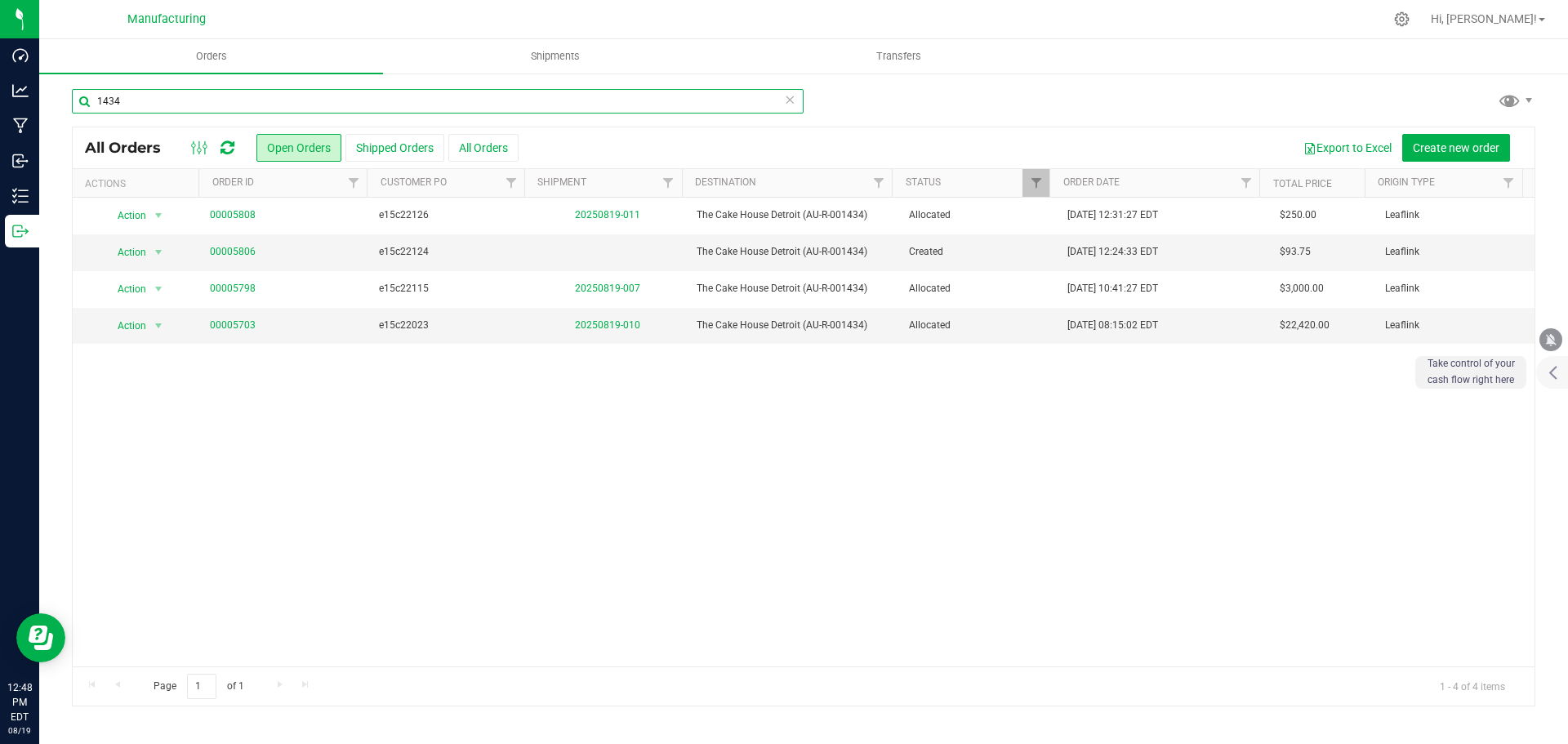
type input "1434"
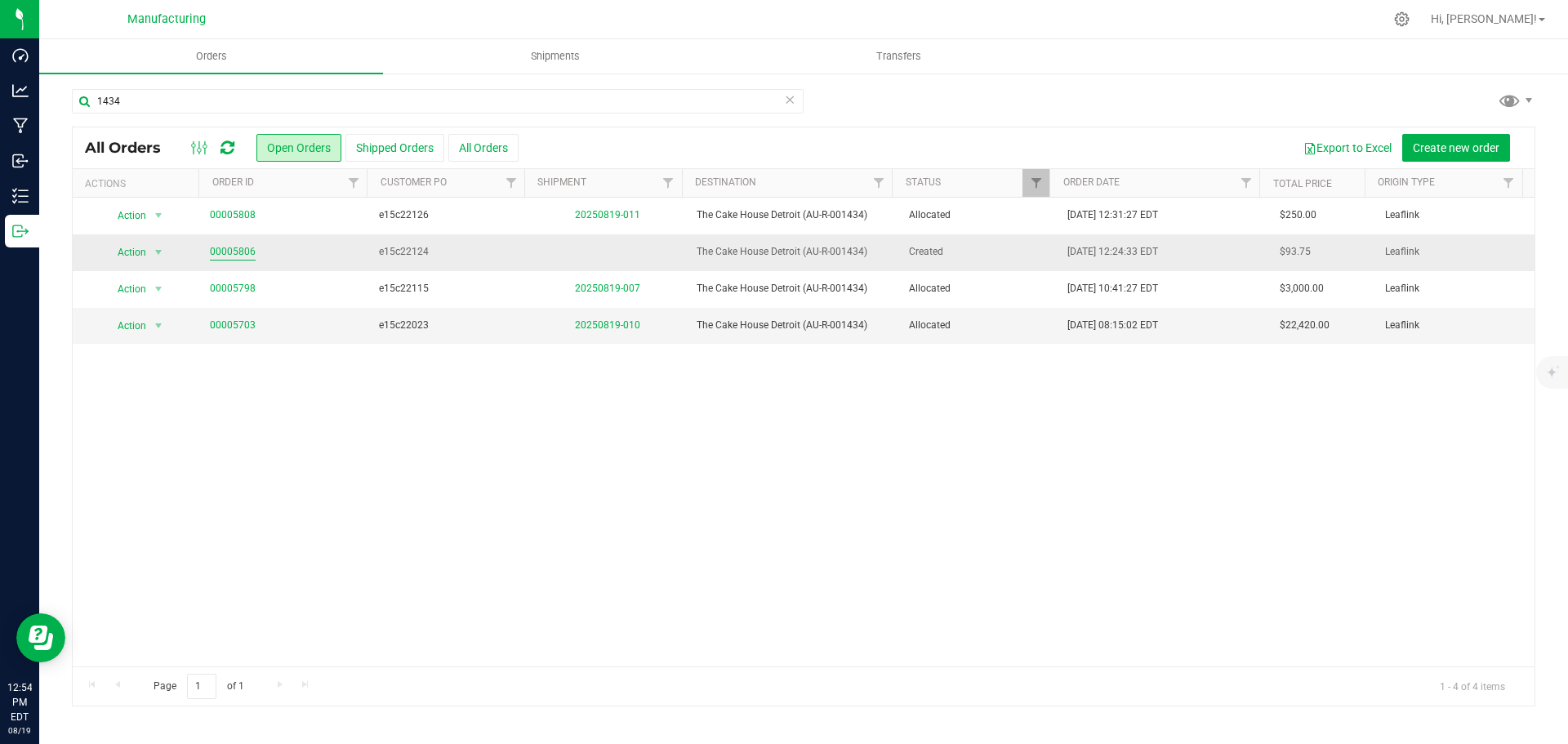
click at [226, 252] on link "00005806" at bounding box center [232, 251] width 46 height 15
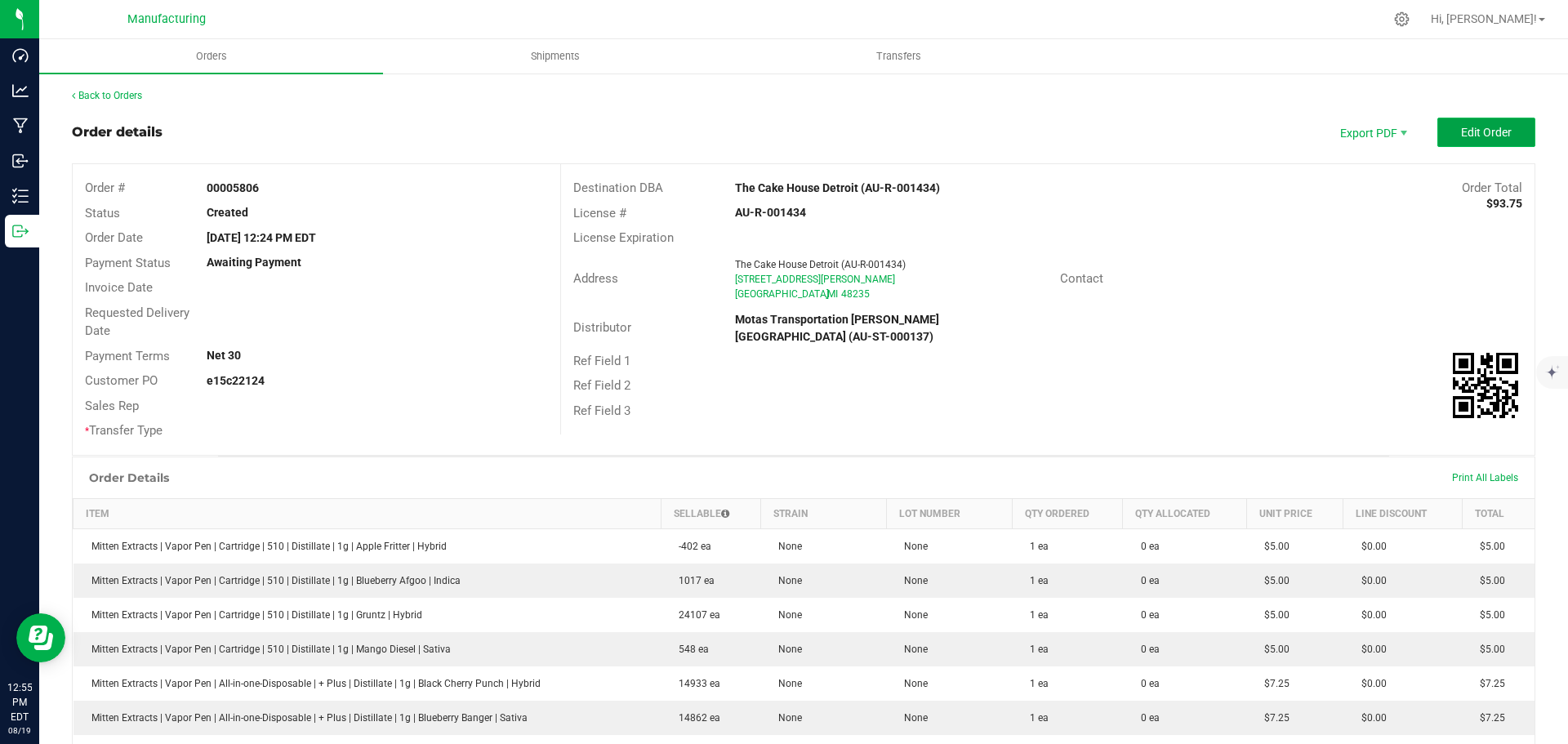
click at [1461, 130] on span "Edit Order" at bounding box center [1487, 132] width 51 height 13
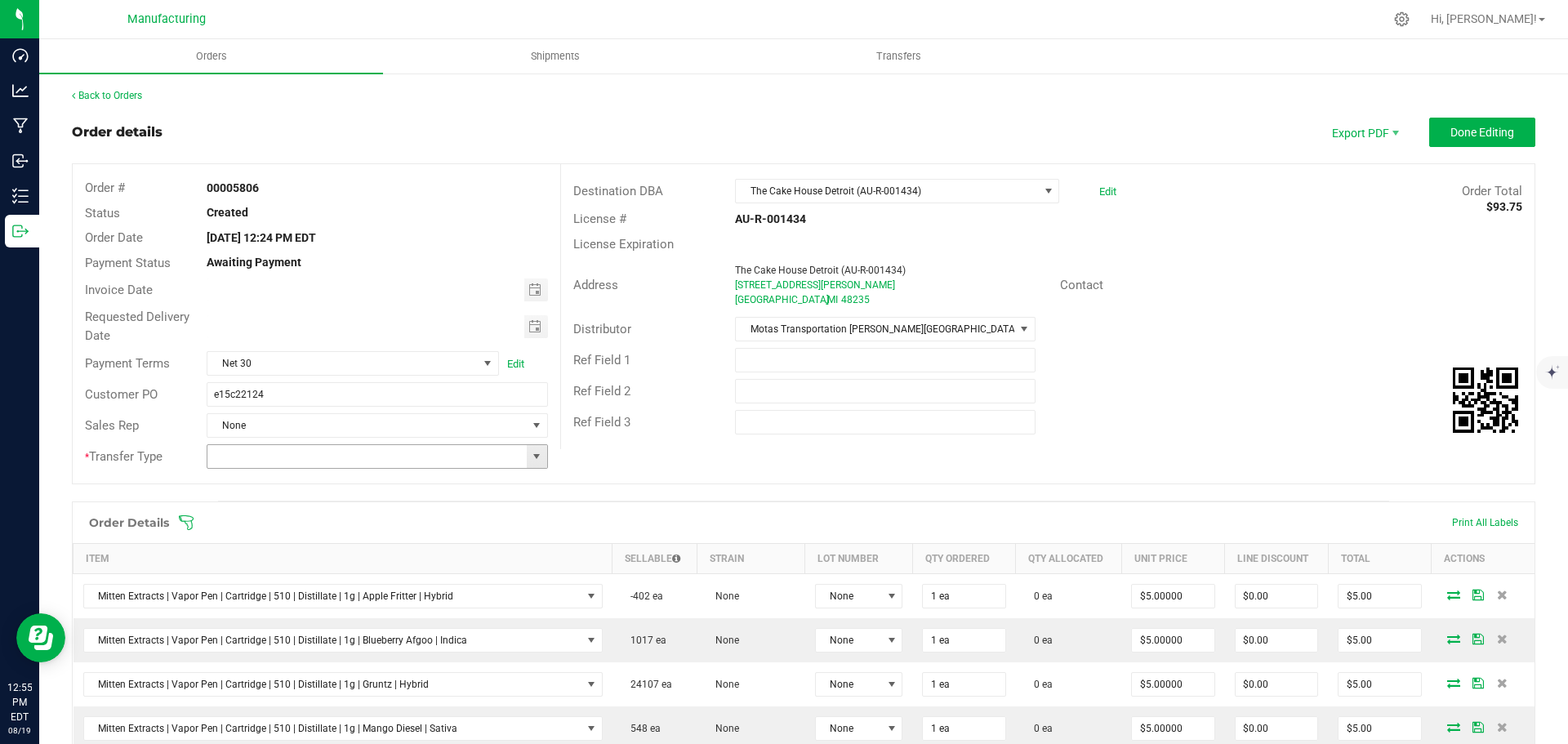
click at [539, 460] on span at bounding box center [537, 456] width 13 height 13
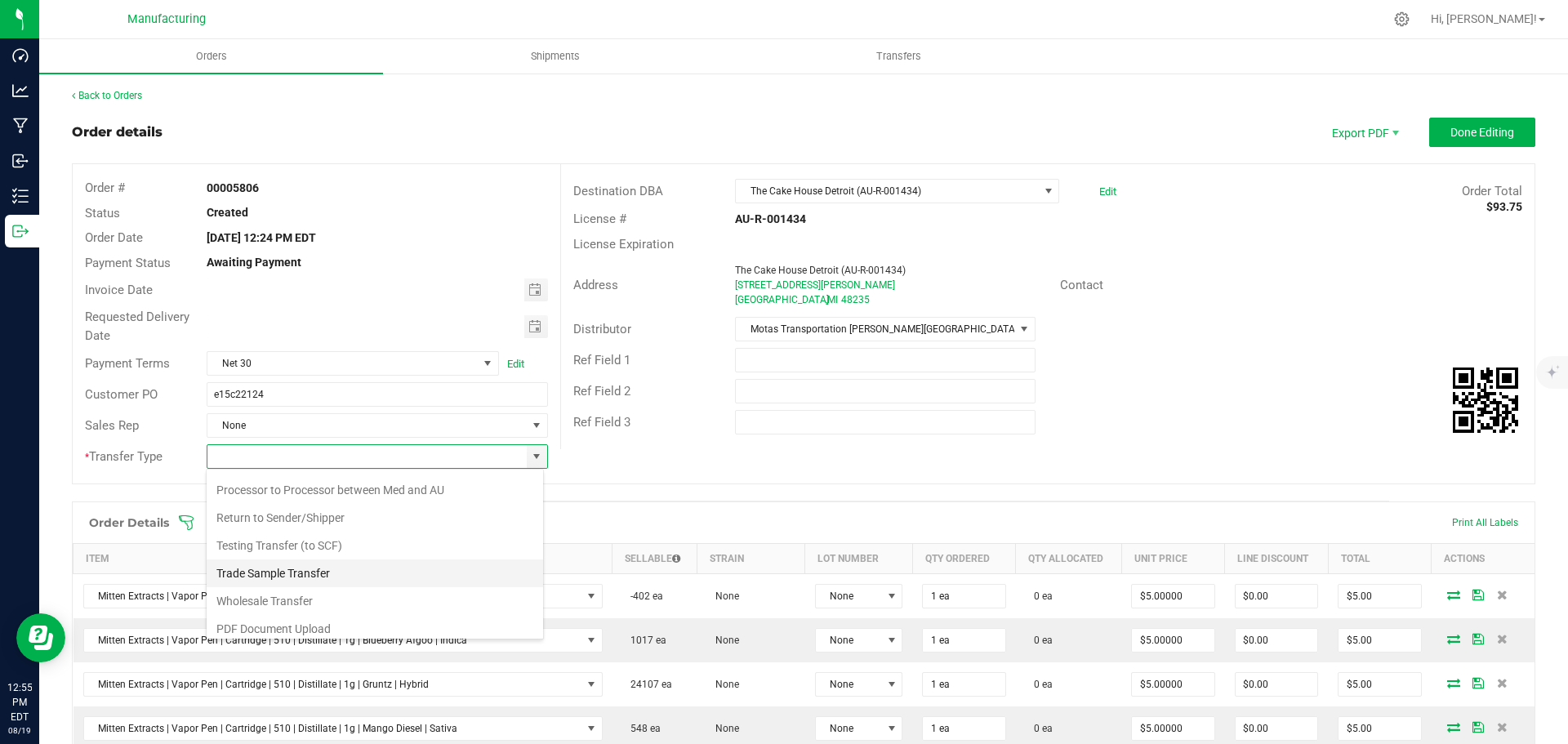
scroll to position [114, 0]
click at [244, 591] on li "Wholesale Transfer" at bounding box center [374, 593] width 336 height 27
type input "Wholesale Transfer"
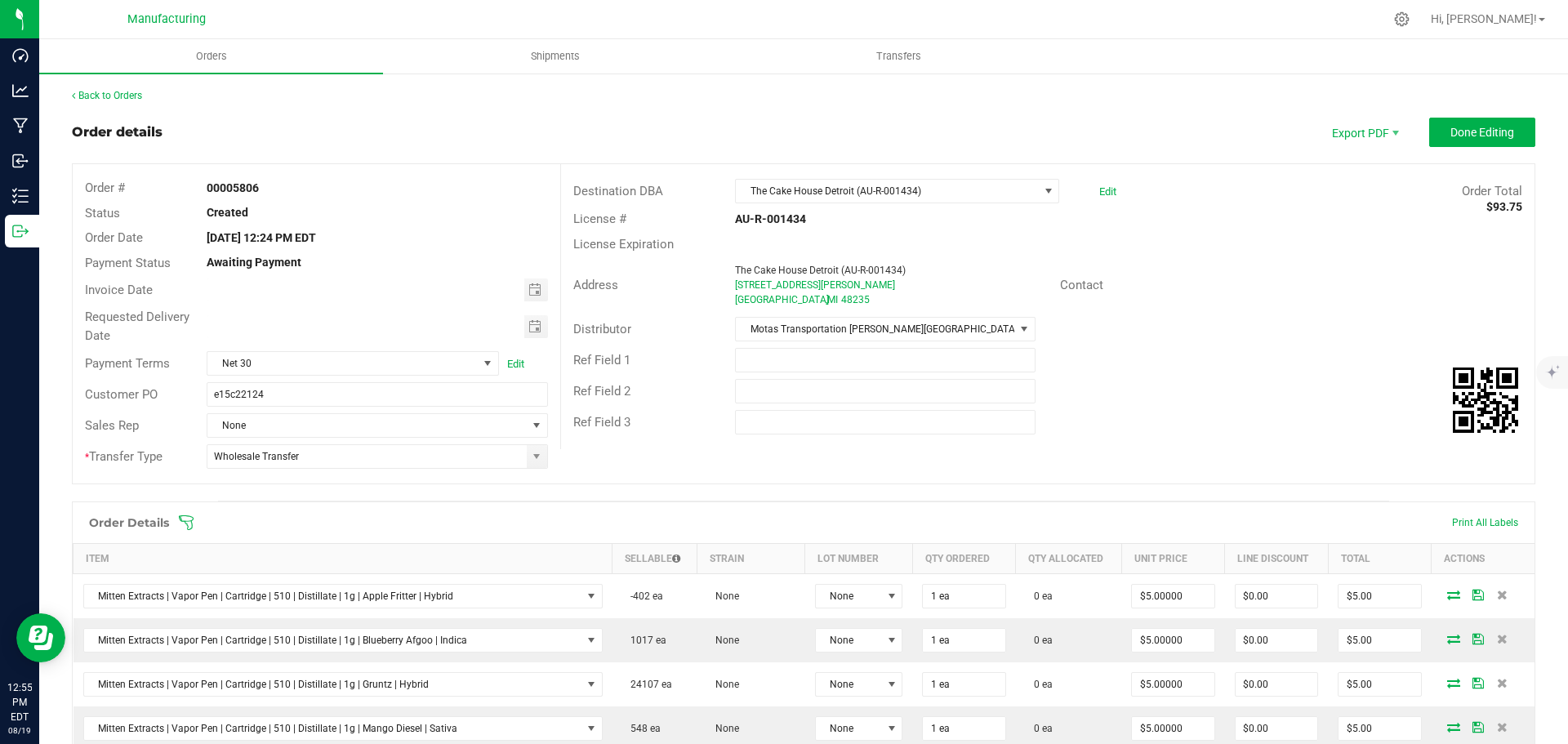
click at [179, 519] on icon at bounding box center [186, 523] width 16 height 16
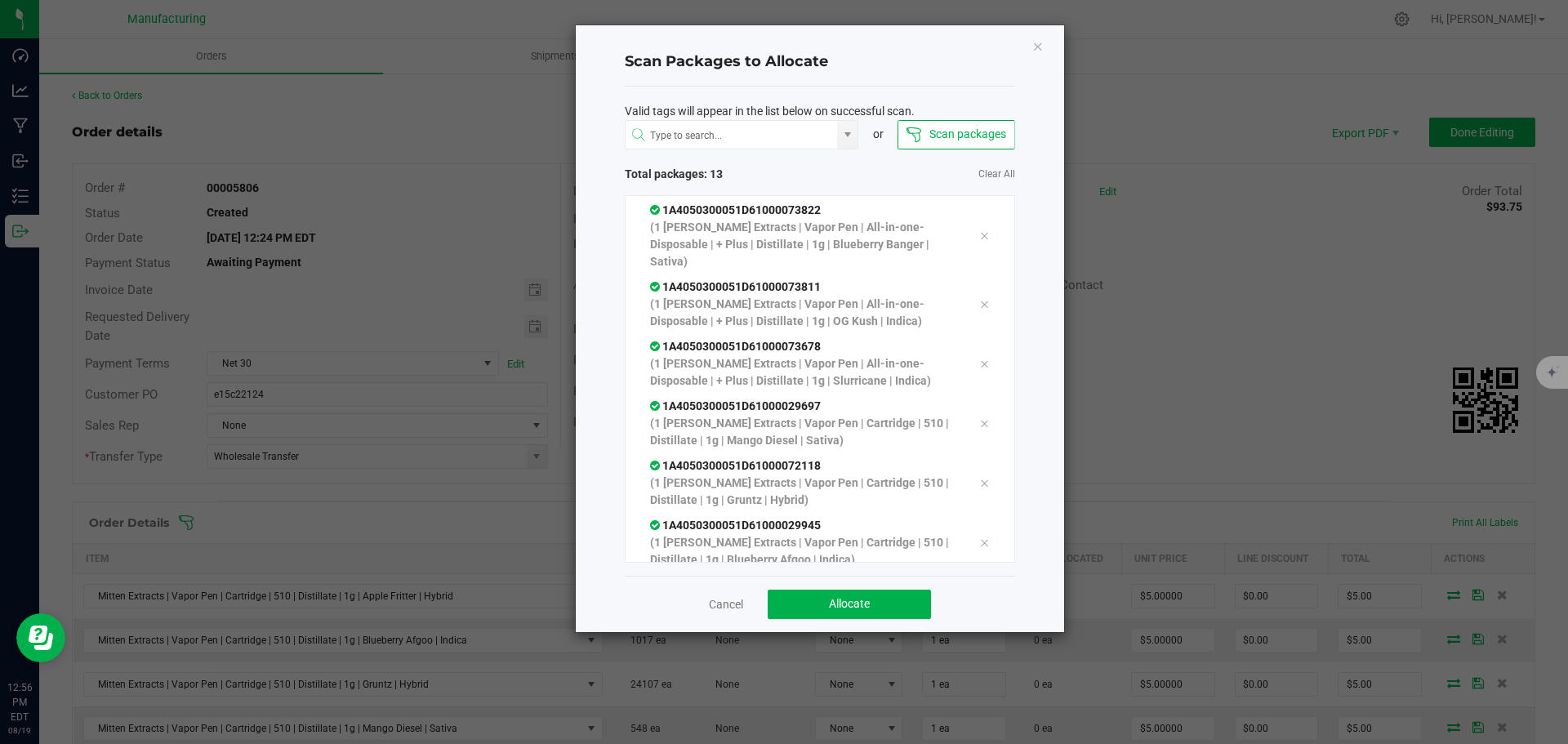
scroll to position [390, 0]
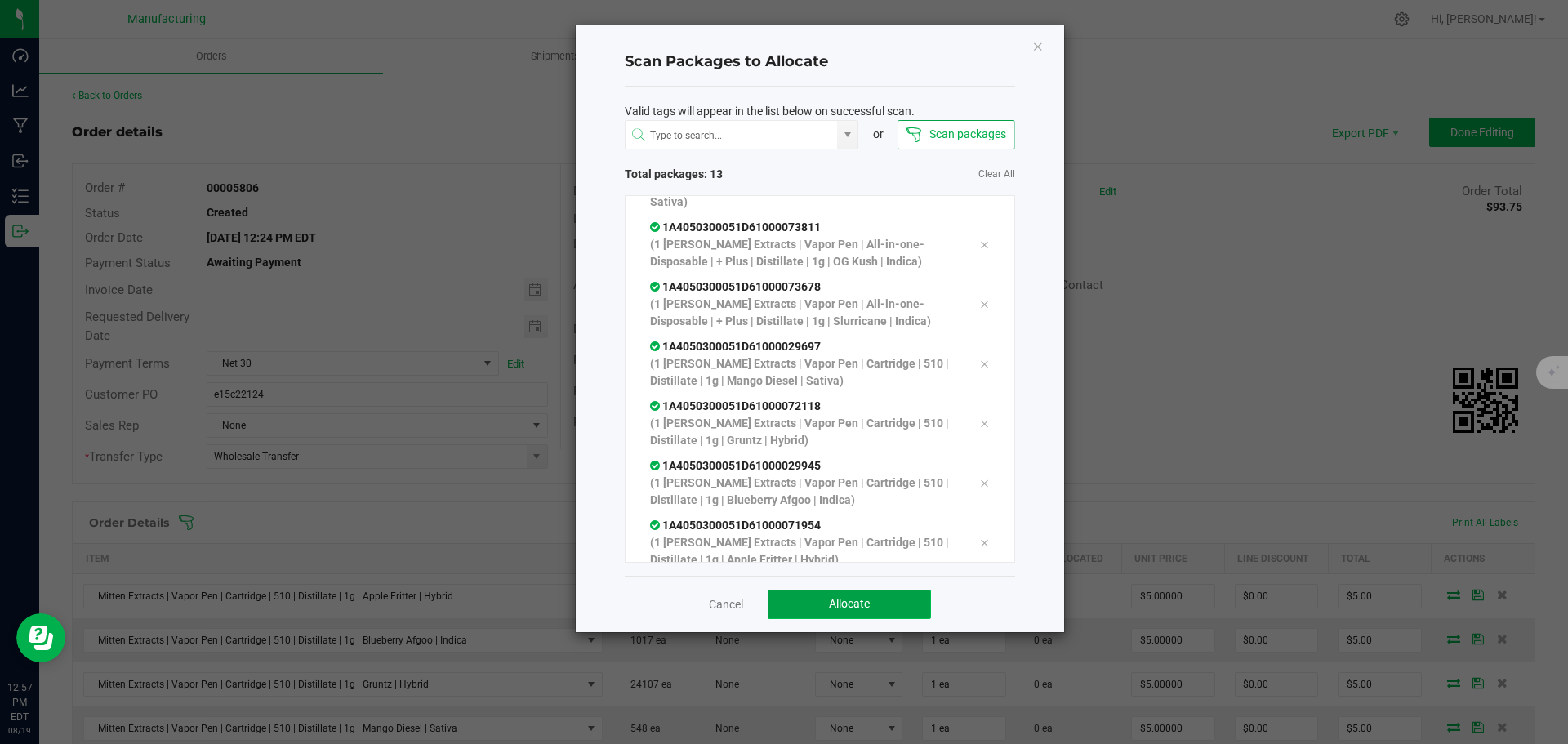
click at [826, 611] on button "Allocate" at bounding box center [849, 604] width 163 height 29
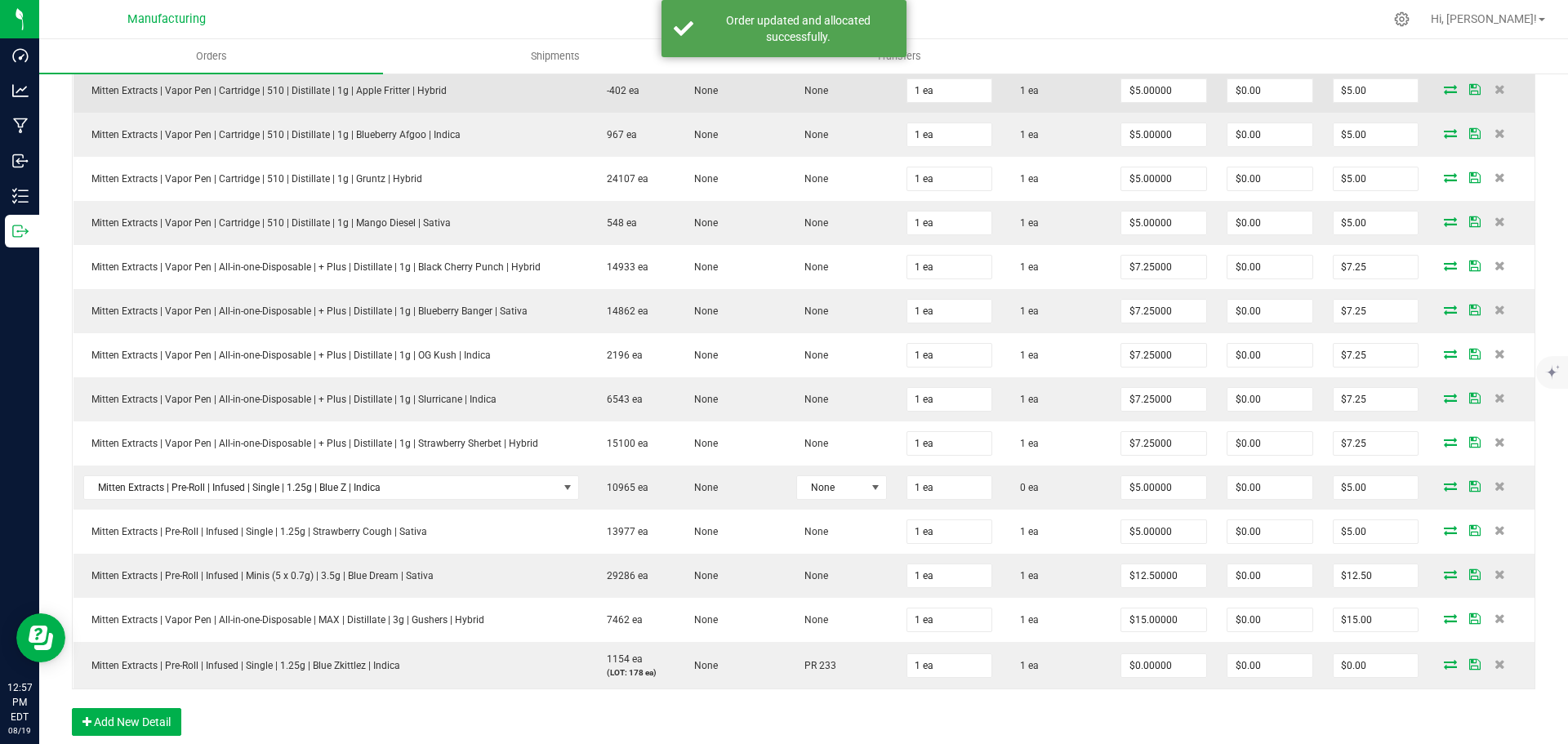
scroll to position [571, 0]
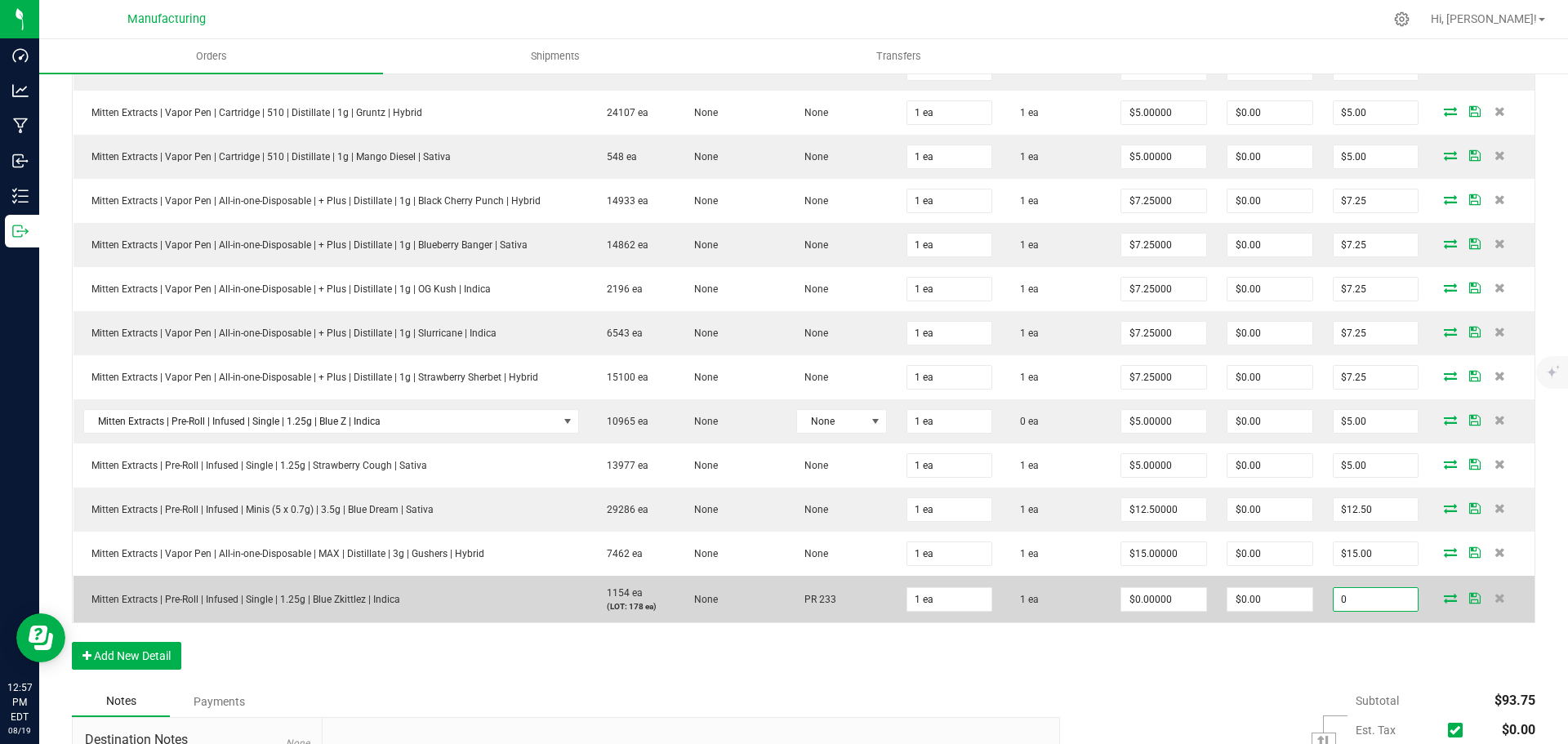
click at [1359, 601] on input "0" at bounding box center [1376, 598] width 85 height 23
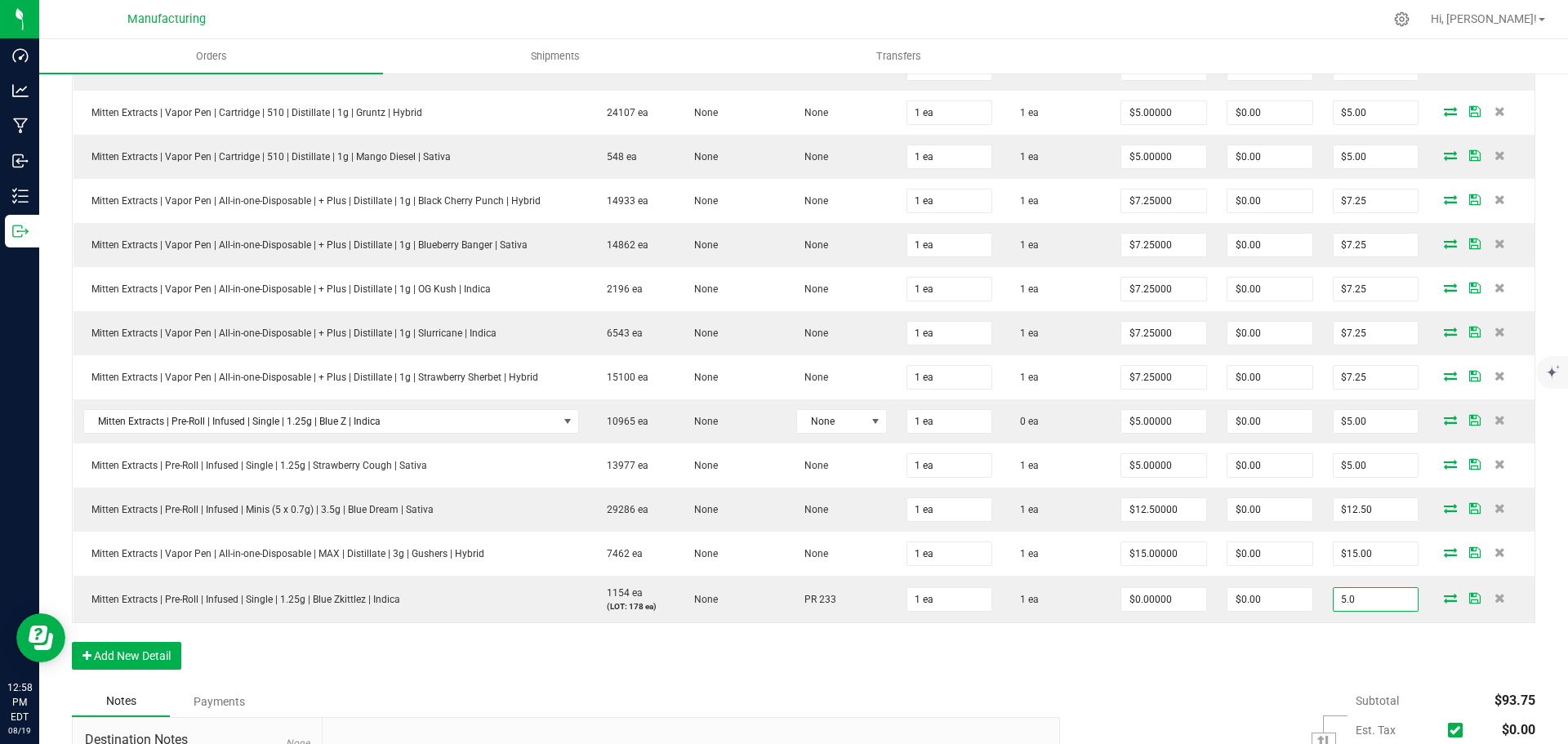
type input "5.0"
type input "$5.00000"
type input "$5.00"
click at [1326, 661] on div "Order Details Print All Labels Item Sellable Strain Lot Number Qty Ordered Qty …" at bounding box center [804, 308] width 1463 height 756
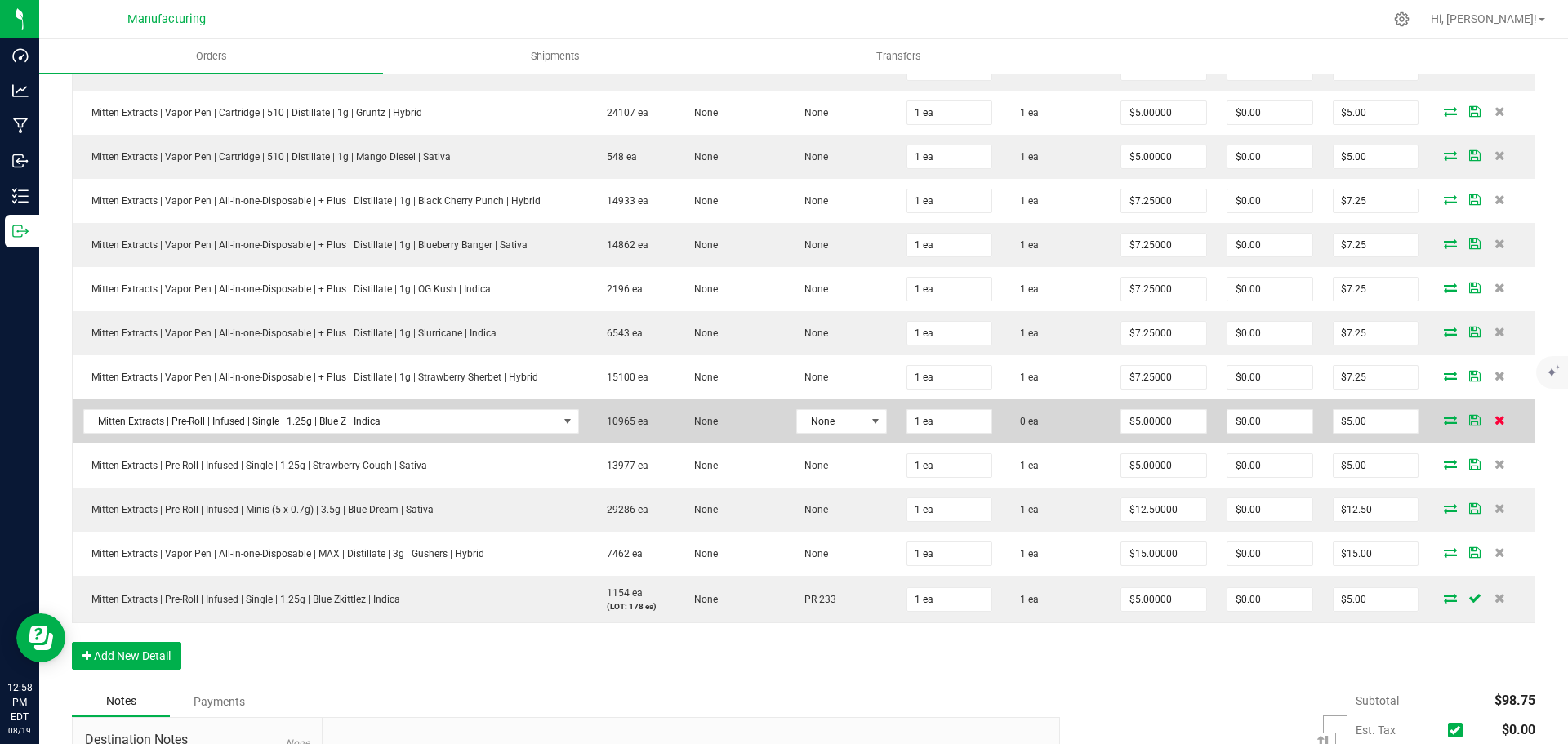
click at [1494, 420] on icon at bounding box center [1500, 419] width 11 height 10
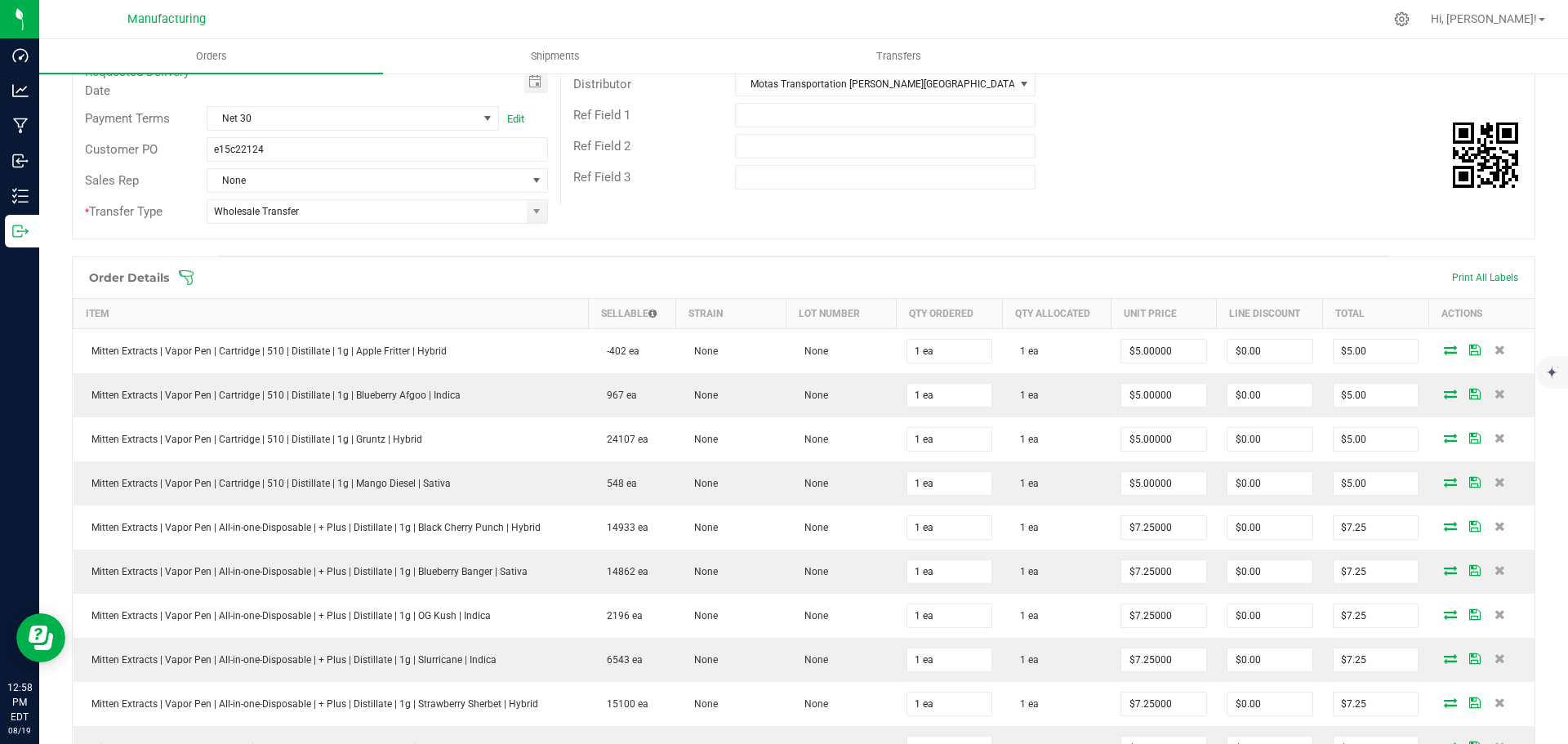
scroll to position [0, 0]
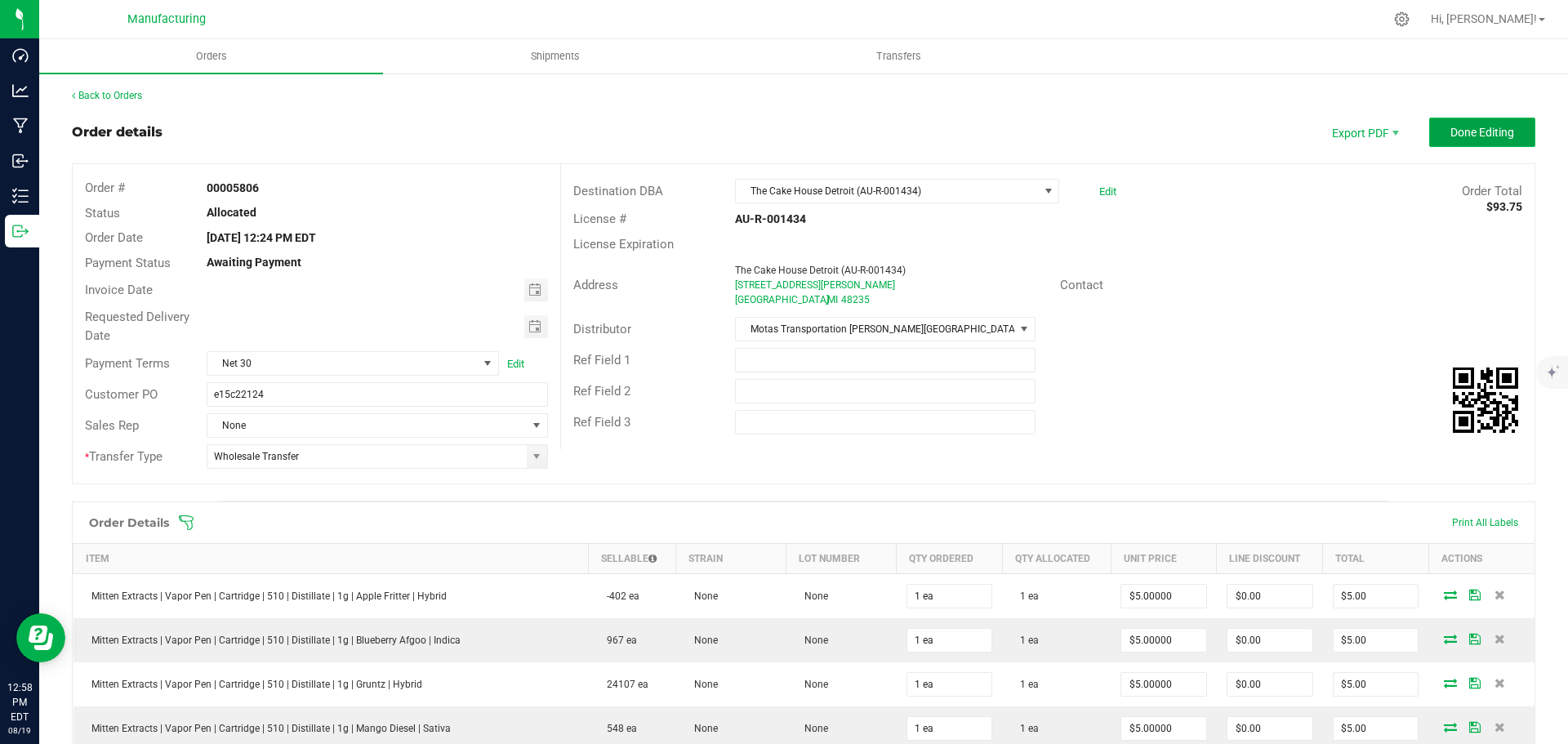
click at [1435, 132] on button "Done Editing" at bounding box center [1482, 132] width 107 height 29
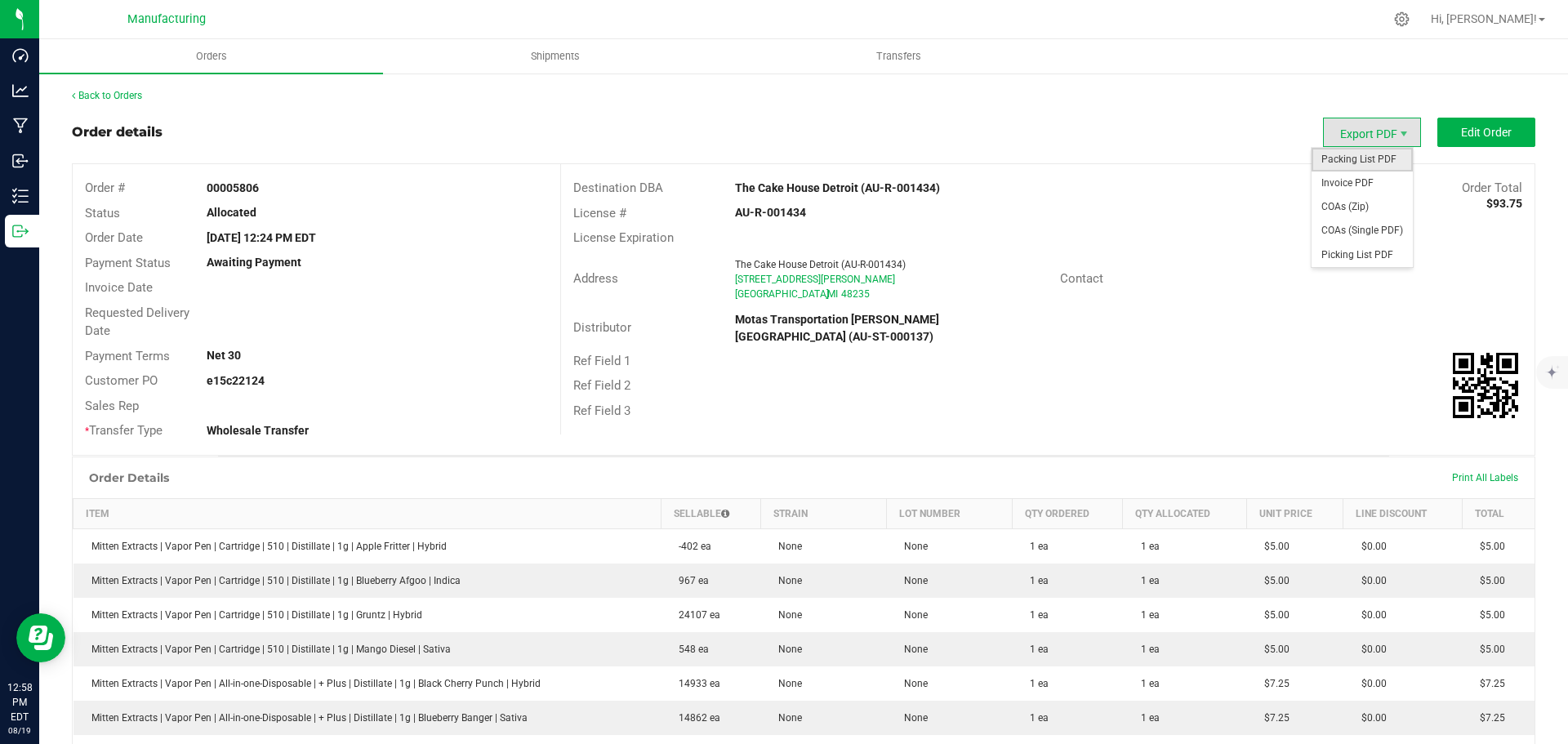
click at [1355, 160] on span "Packing List PDF" at bounding box center [1362, 159] width 101 height 24
click at [127, 93] on link "Back to Orders" at bounding box center [107, 96] width 70 height 12
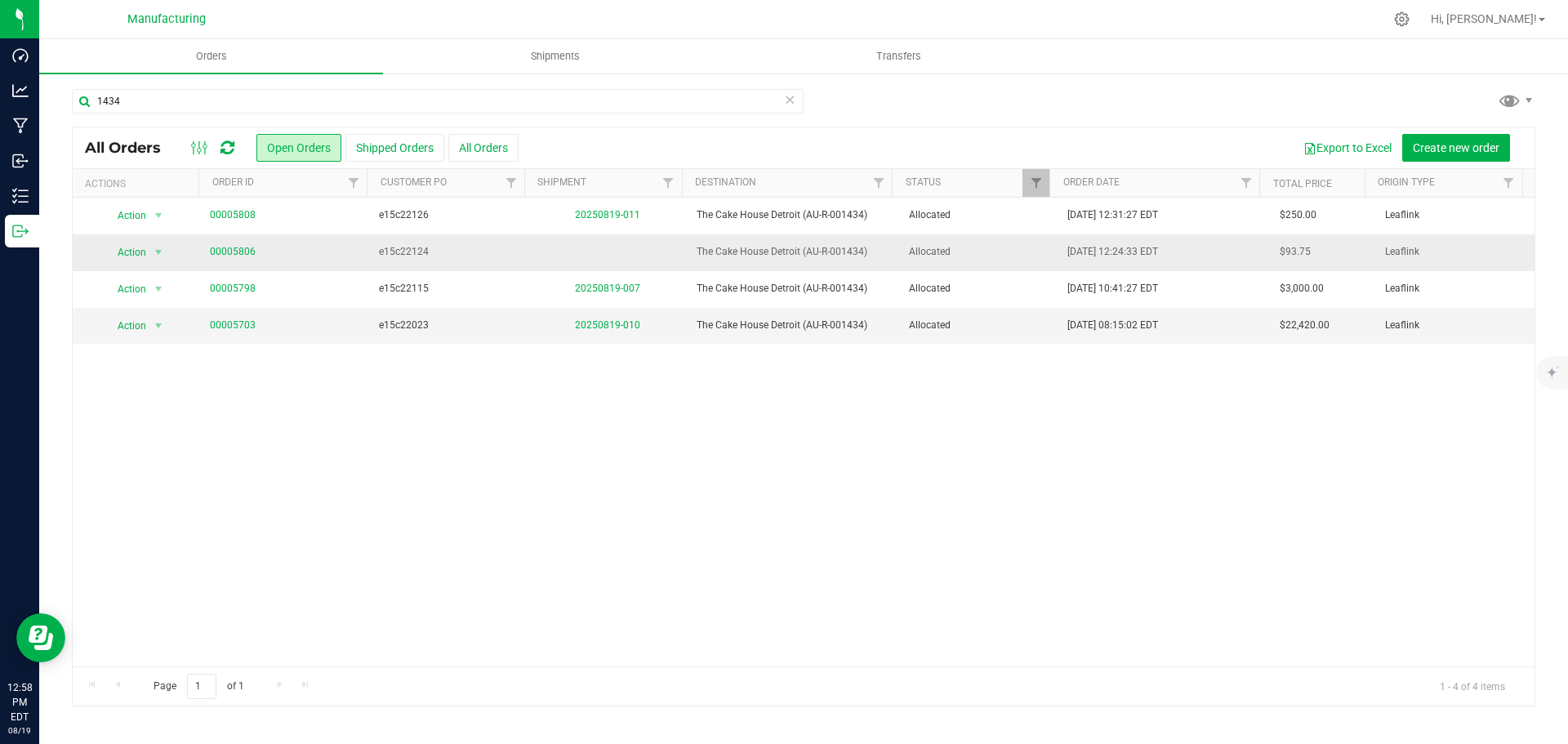
click at [1011, 250] on span "Allocated" at bounding box center [979, 251] width 139 height 15
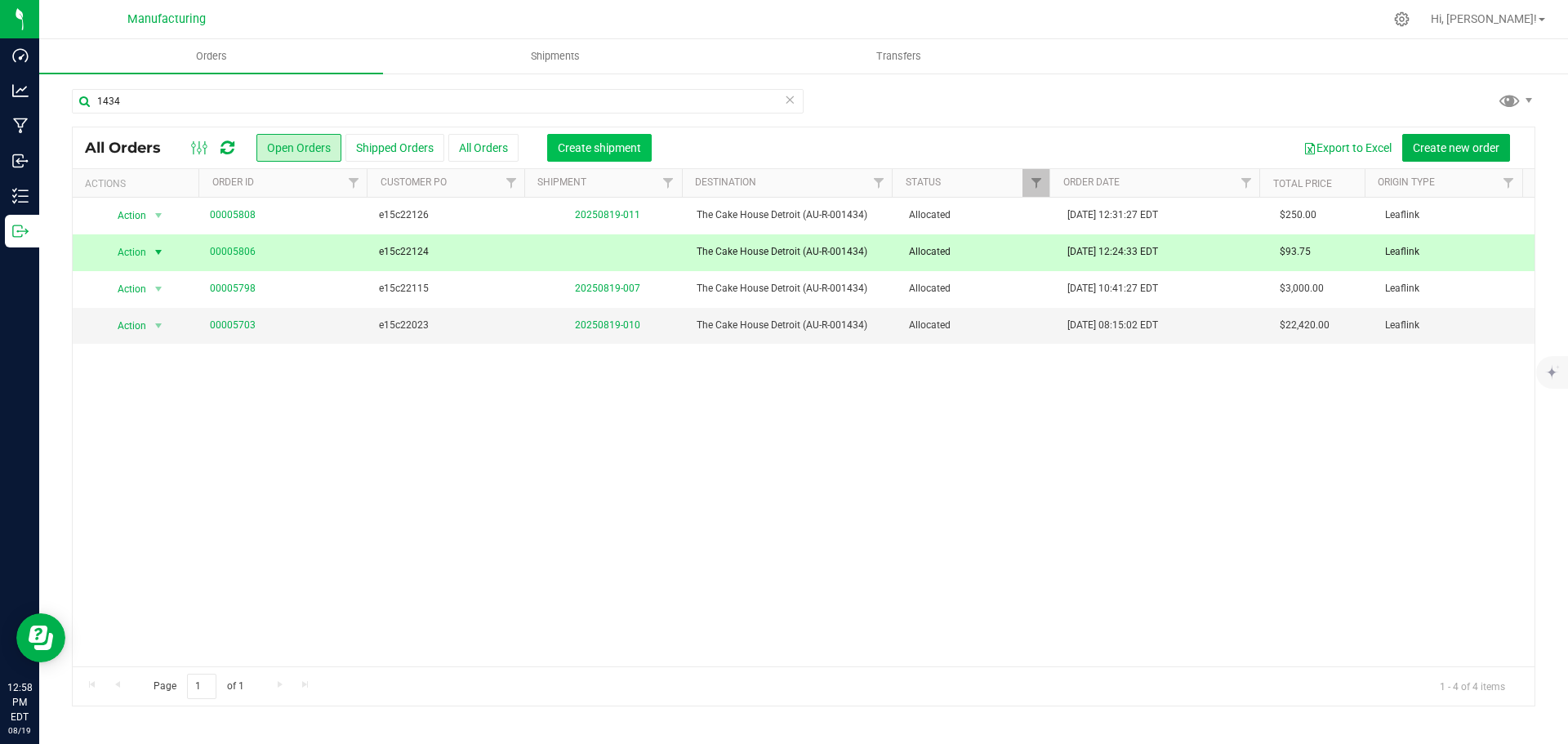
click at [608, 148] on span "Create shipment" at bounding box center [599, 148] width 83 height 13
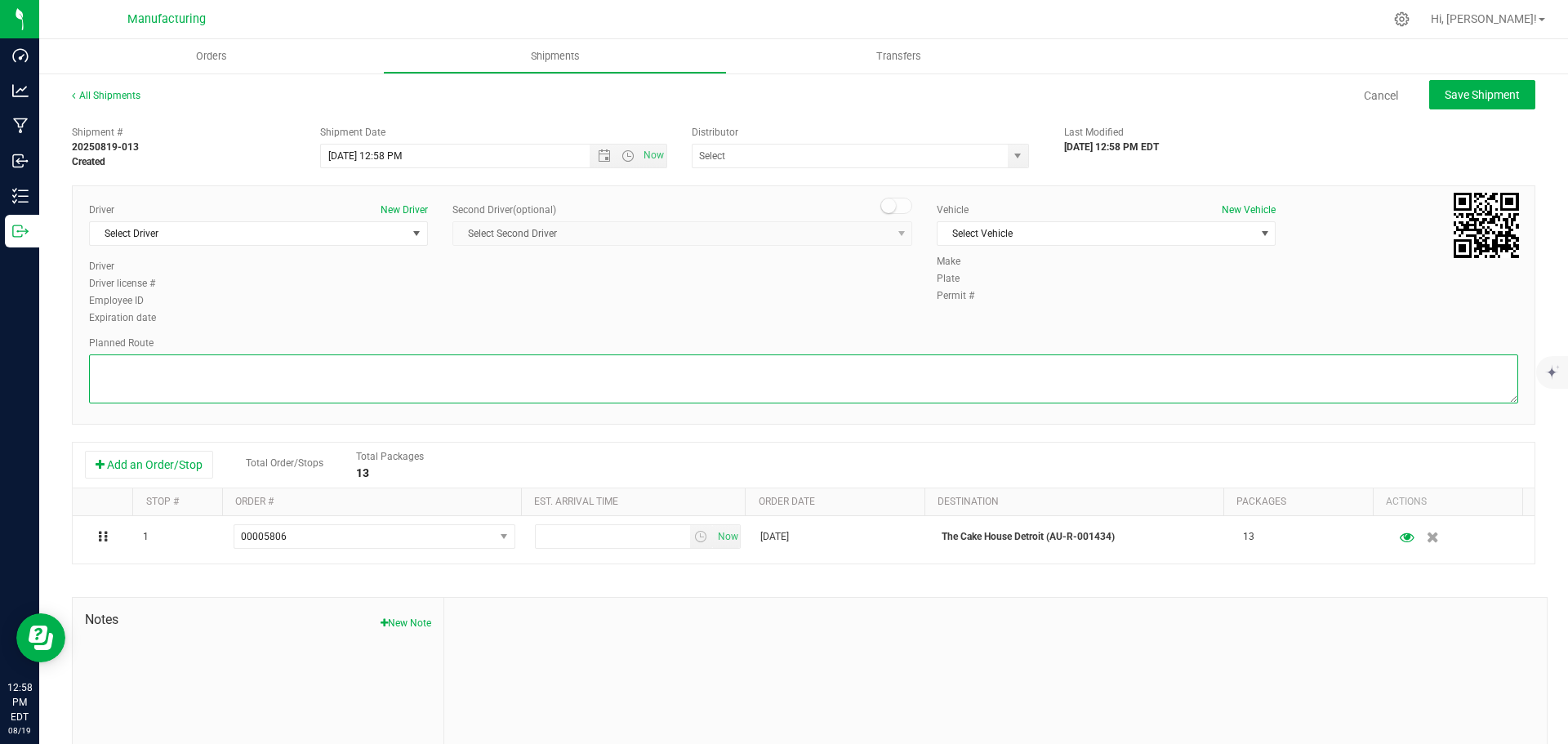
click at [1044, 381] on textarea at bounding box center [804, 379] width 1430 height 49
paste textarea "Mitten Distro Dimondale To Motas -- Head south 246 ft -- Turn right 325 ft -- T…"
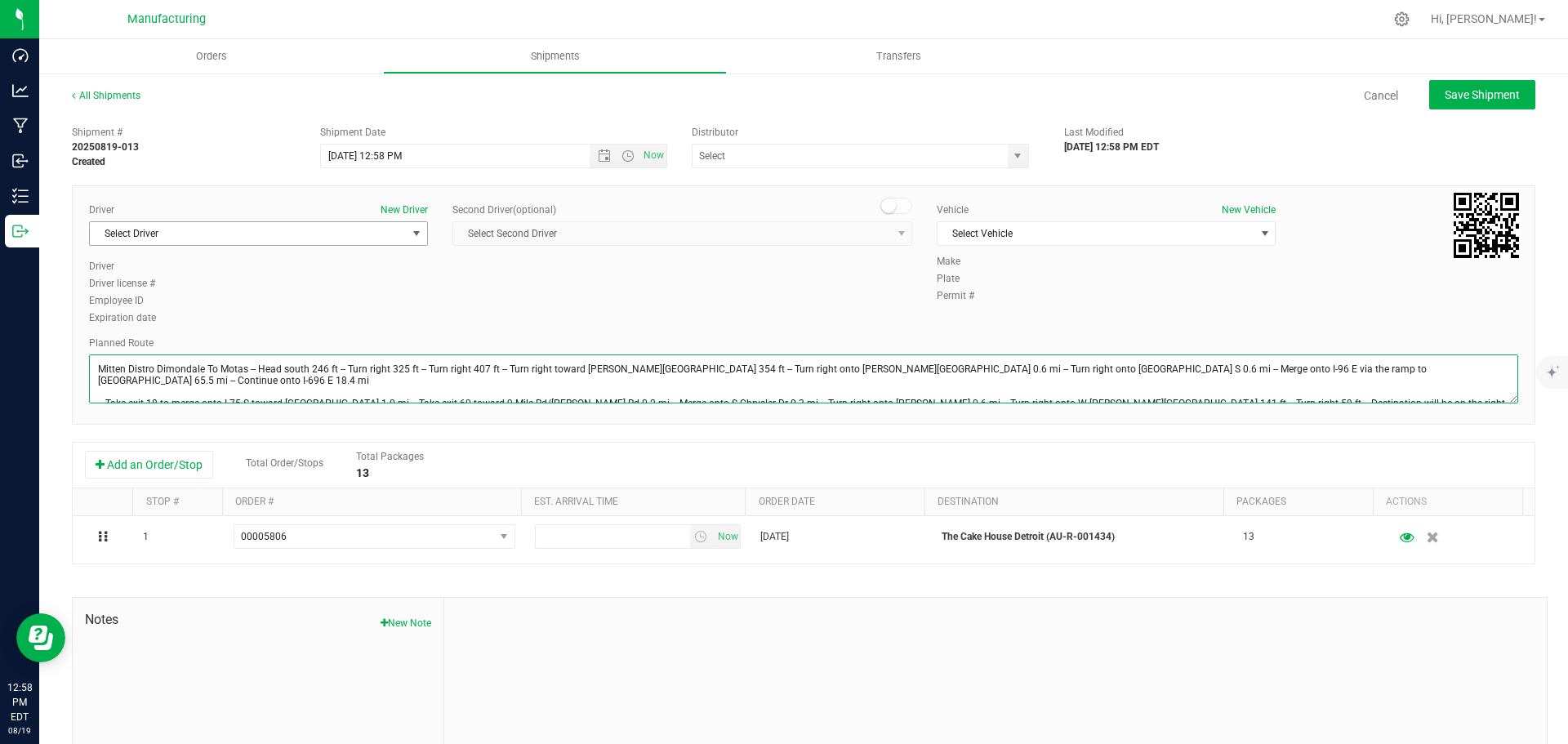
type textarea "Mitten Distro Dimondale To Motas -- Head south 246 ft -- Turn right 325 ft -- T…"
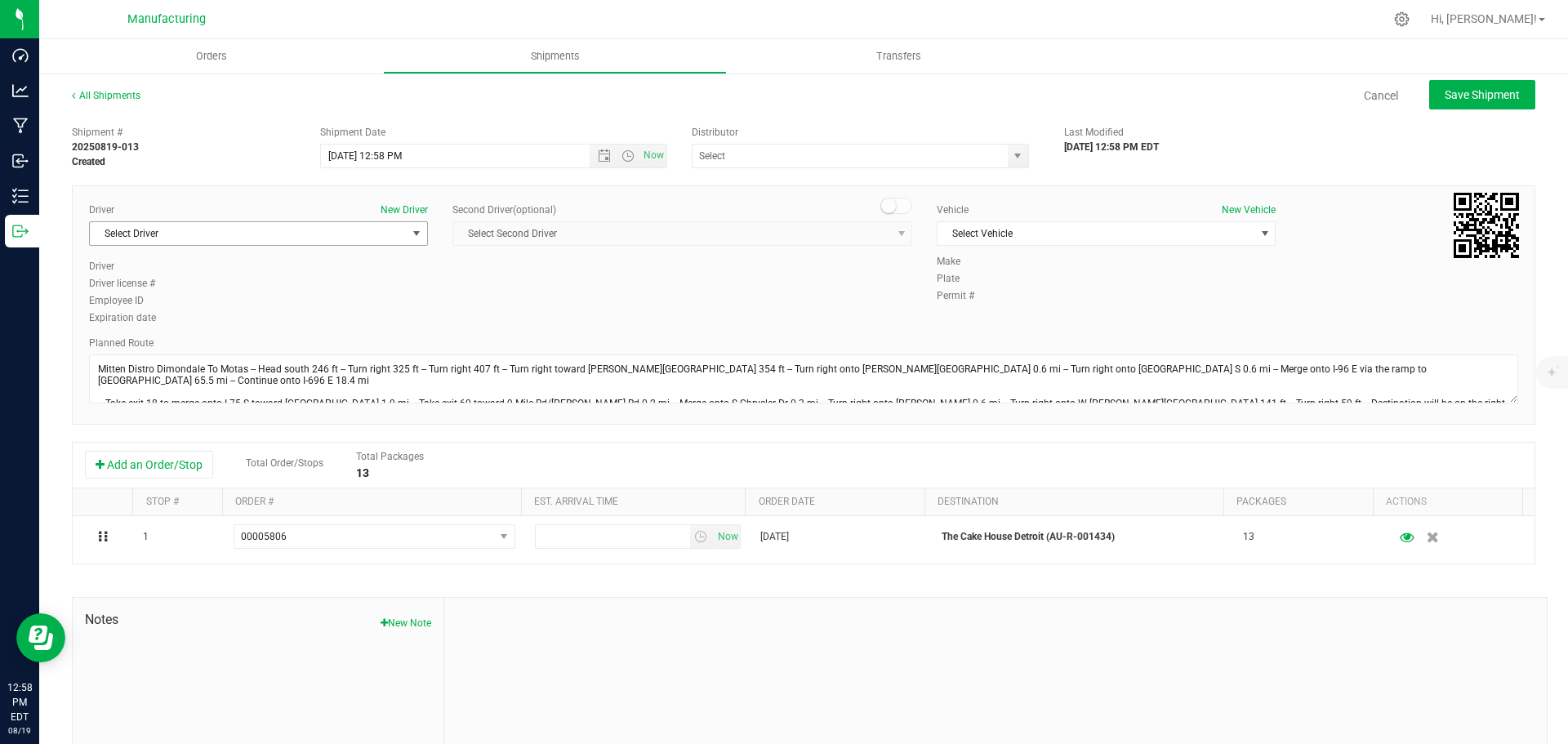
click at [377, 229] on span "Select Driver" at bounding box center [249, 233] width 317 height 23
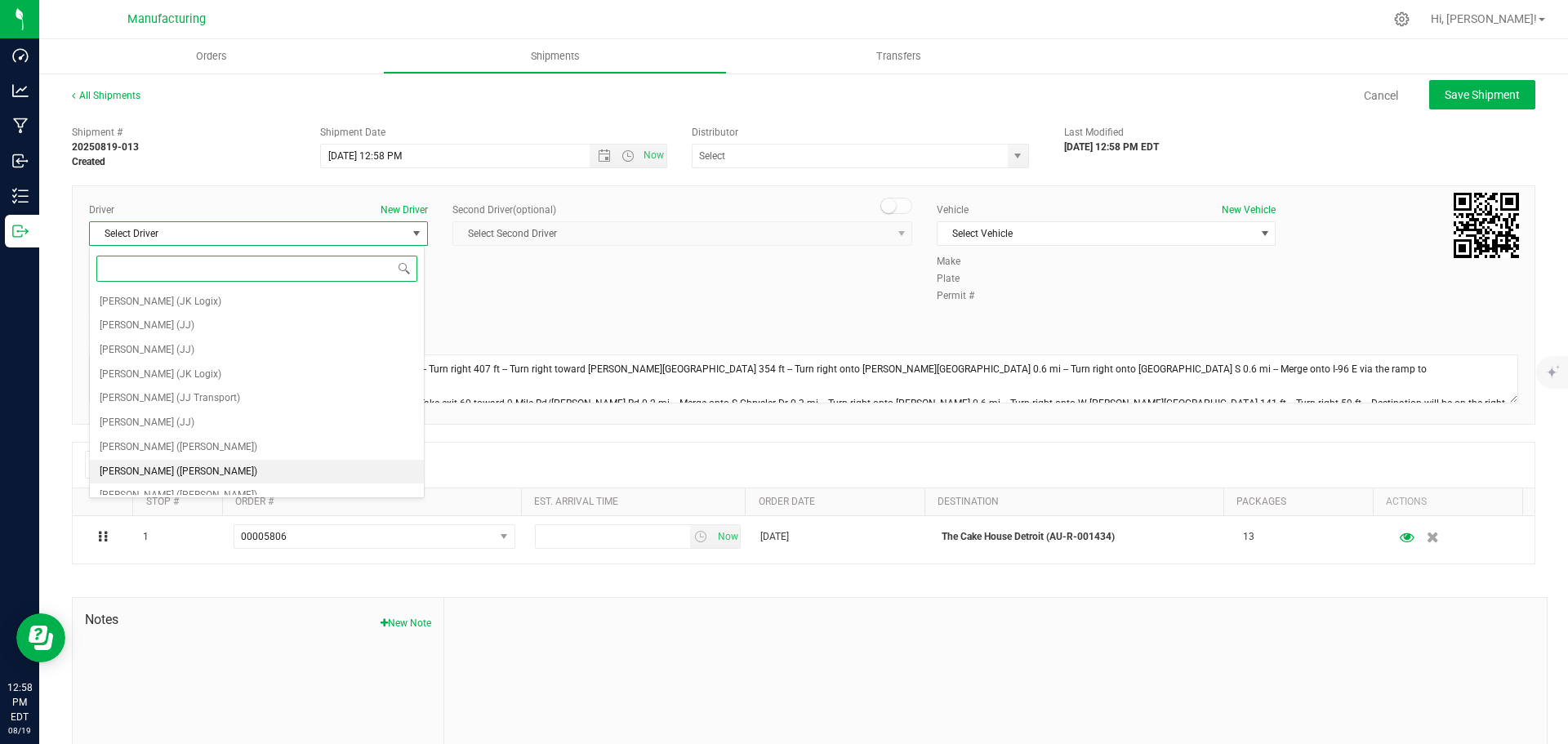
click at [160, 472] on span "[PERSON_NAME] ([PERSON_NAME])" at bounding box center [178, 471] width 158 height 21
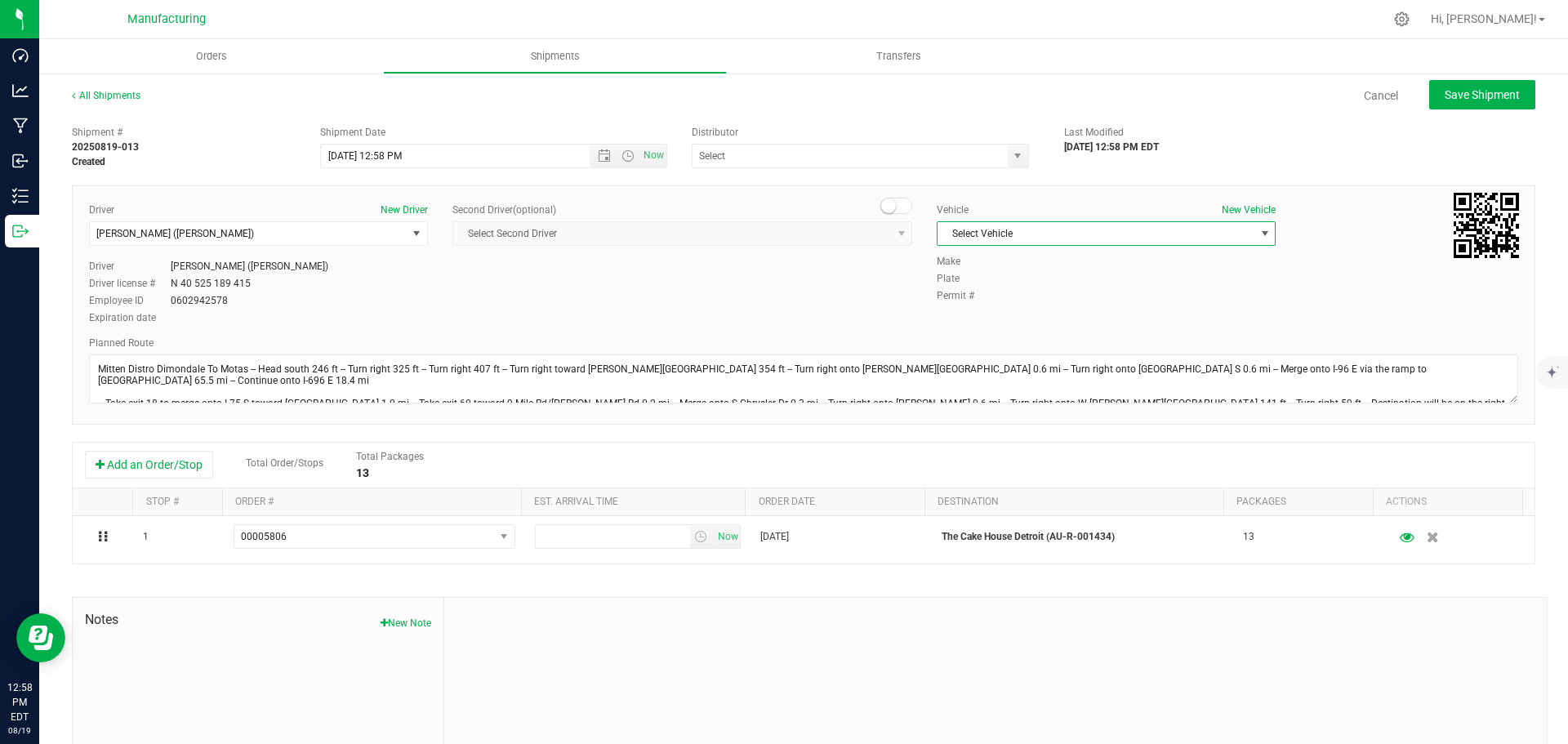
click at [1000, 236] on span "Select Vehicle" at bounding box center [1096, 233] width 317 height 23
click at [958, 308] on li "[MEDICAL_DATA]" at bounding box center [1098, 310] width 334 height 25
click at [1020, 155] on span "select" at bounding box center [1018, 156] width 20 height 23
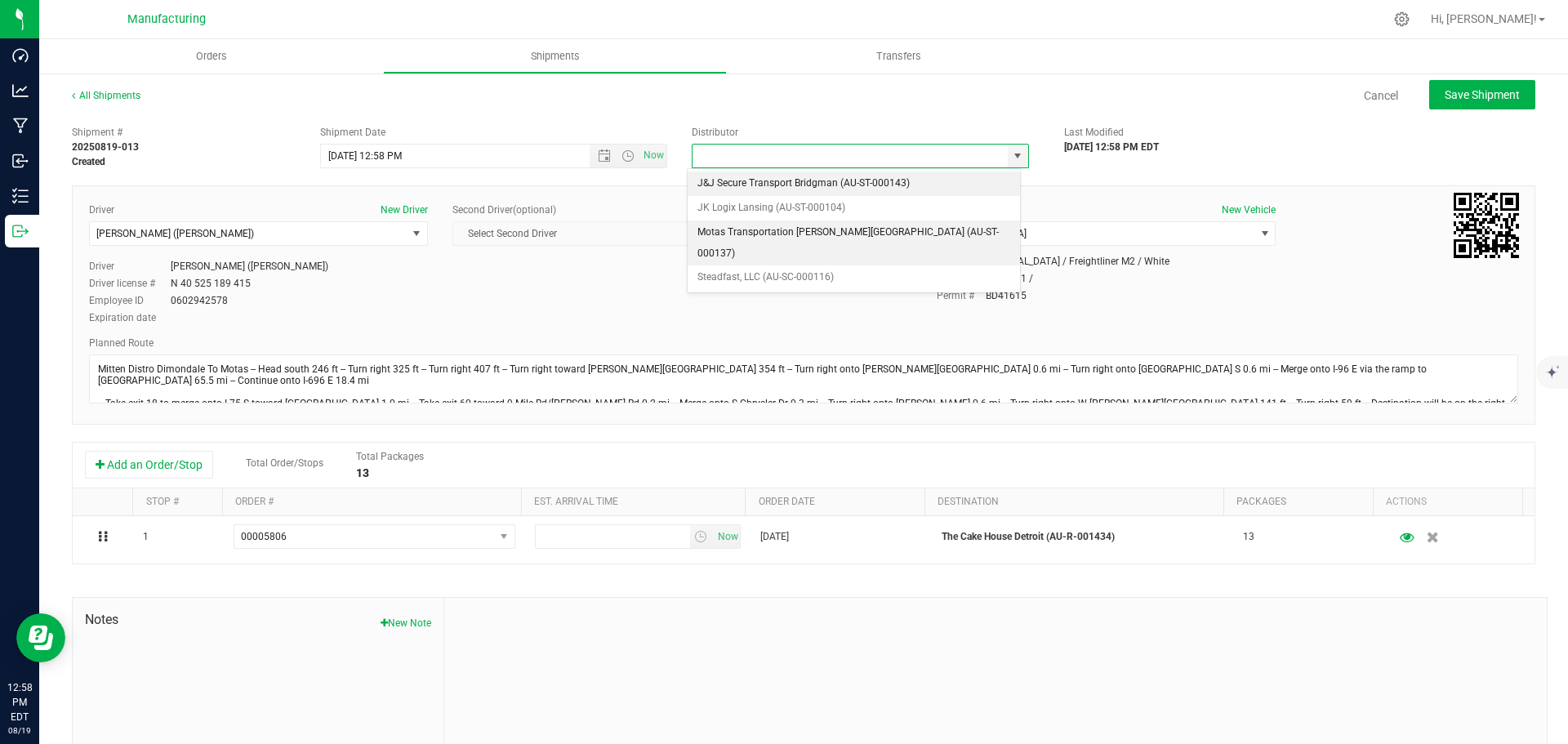
click at [765, 229] on li "Motas Transportation [PERSON_NAME][GEOGRAPHIC_DATA] (AU-ST-000137)" at bounding box center [854, 242] width 333 height 45
type input "Motas Transportation [PERSON_NAME][GEOGRAPHIC_DATA] (AU-ST-000137)"
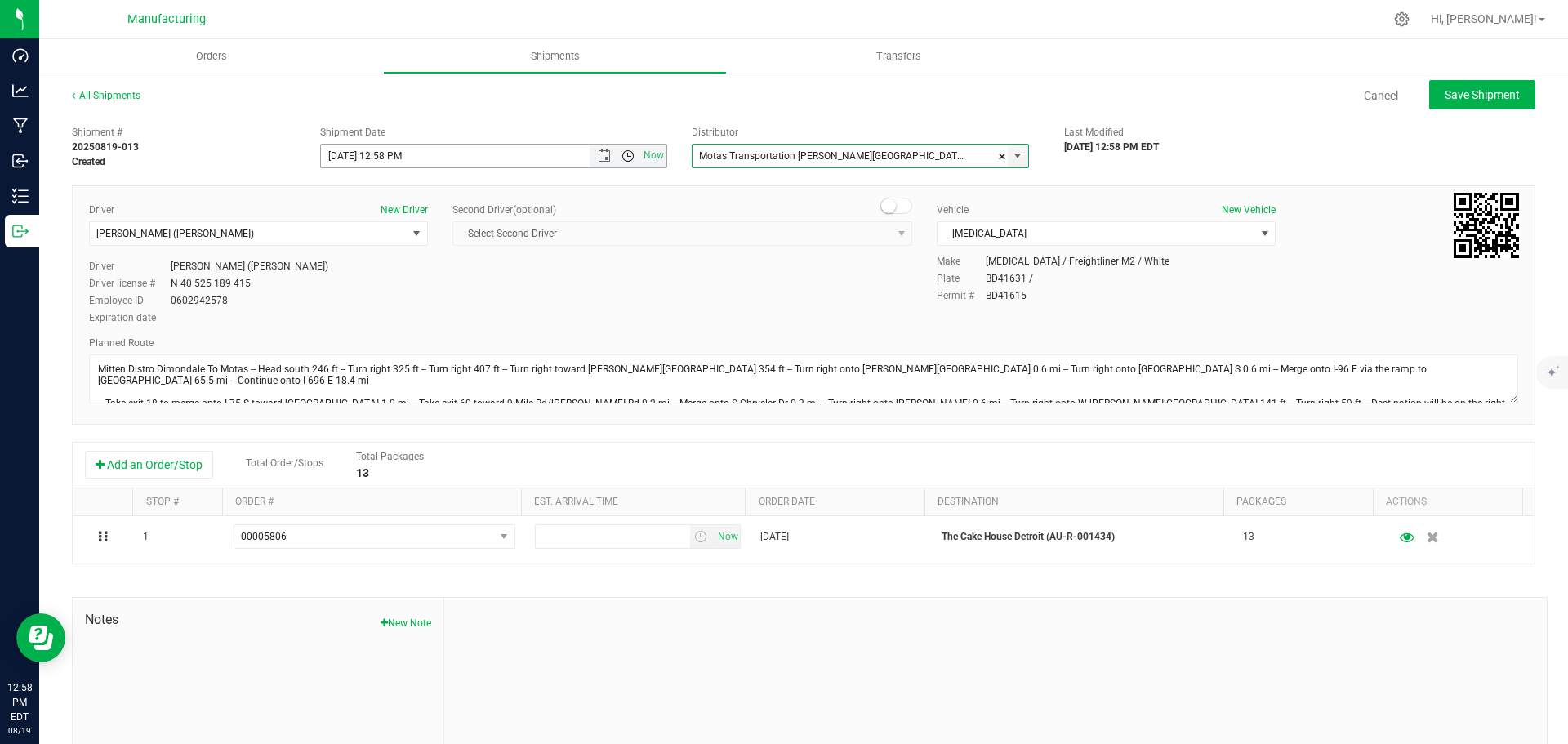
click at [622, 155] on span "Open the time view" at bounding box center [628, 156] width 13 height 13
click at [360, 256] on li "11:30 AM" at bounding box center [489, 257] width 342 height 21
click at [1455, 101] on span "Save Shipment" at bounding box center [1482, 95] width 75 height 13
type input "[DATE] 3:30 PM"
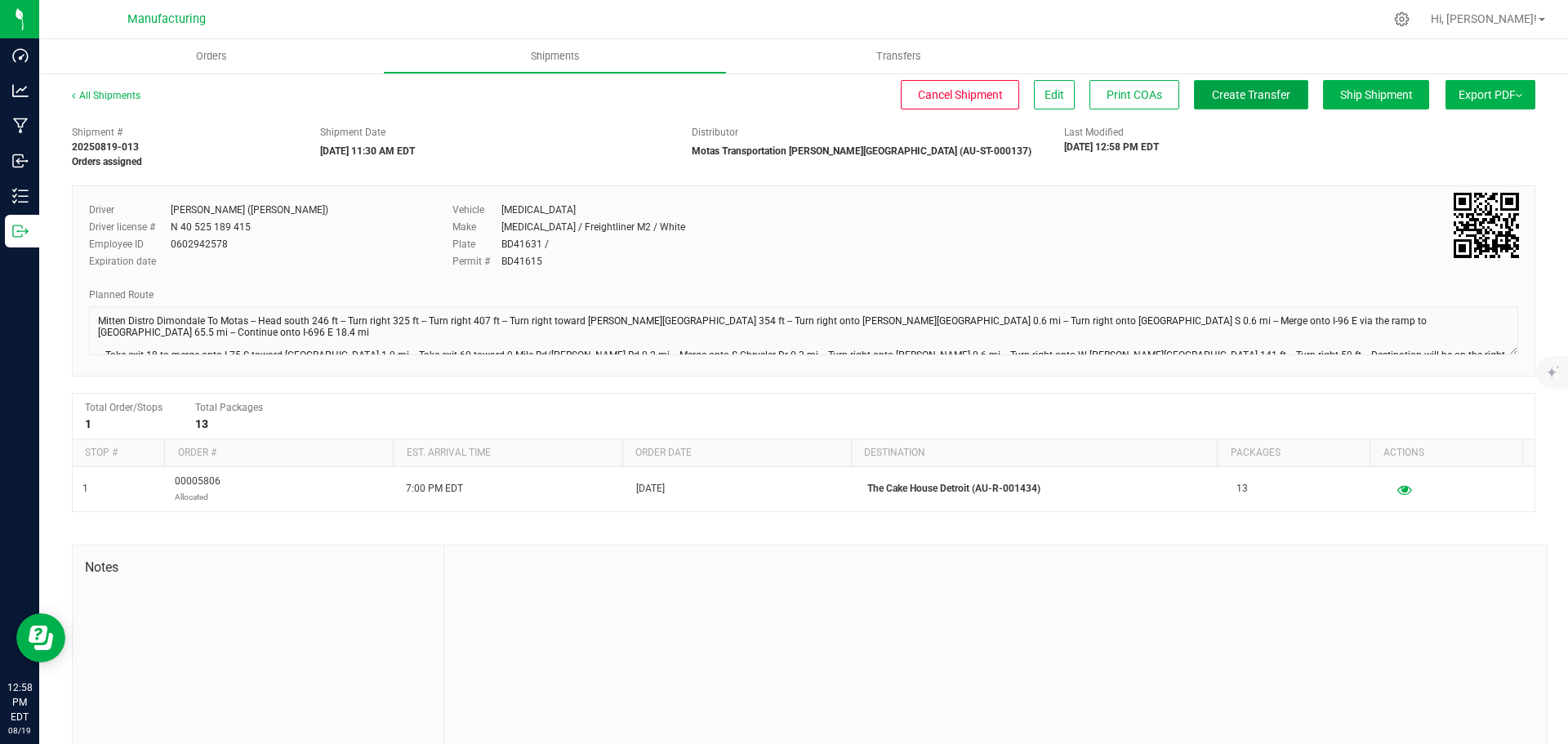
click at [1212, 93] on span "Create Transfer" at bounding box center [1251, 95] width 78 height 13
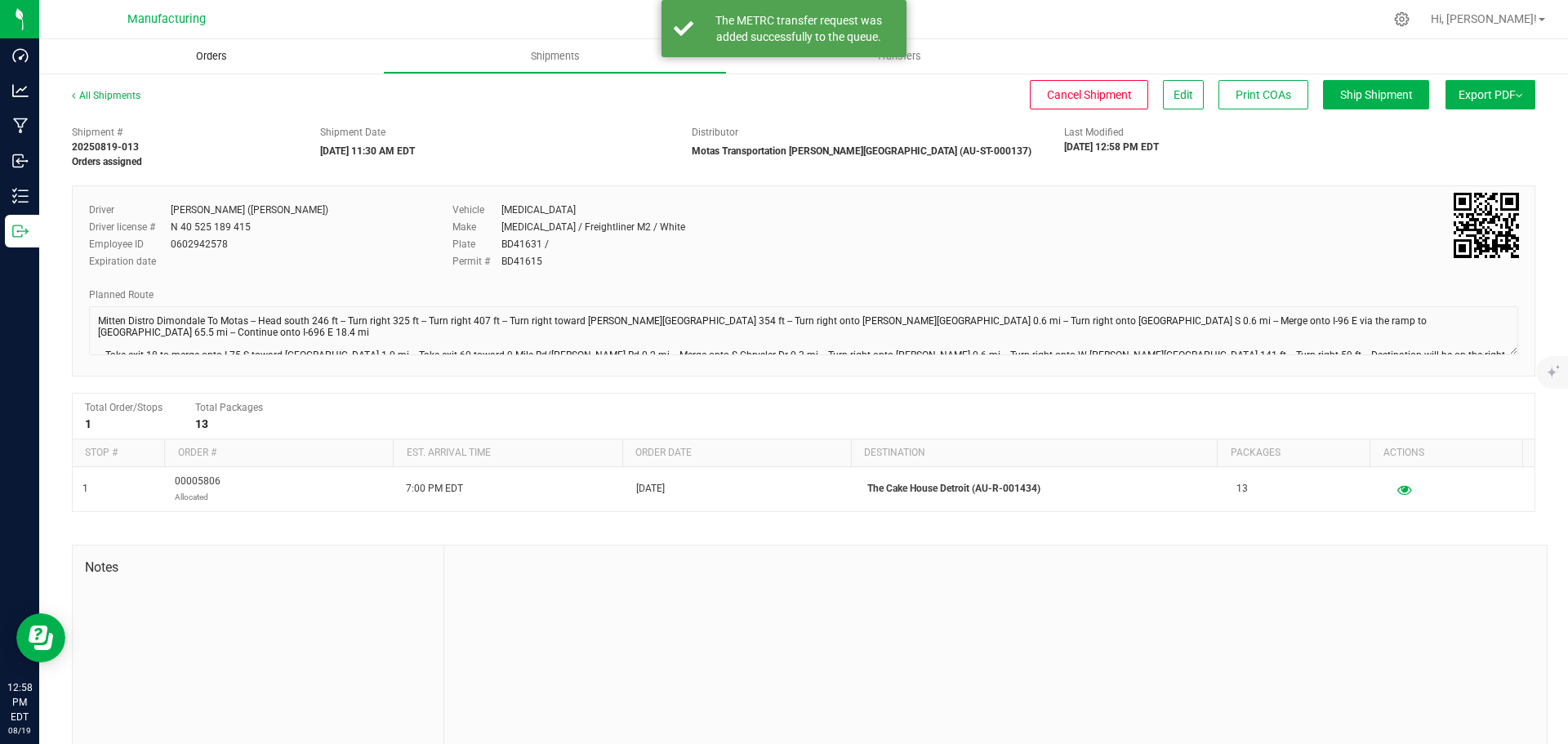
click at [220, 59] on span "Orders" at bounding box center [211, 56] width 75 height 15
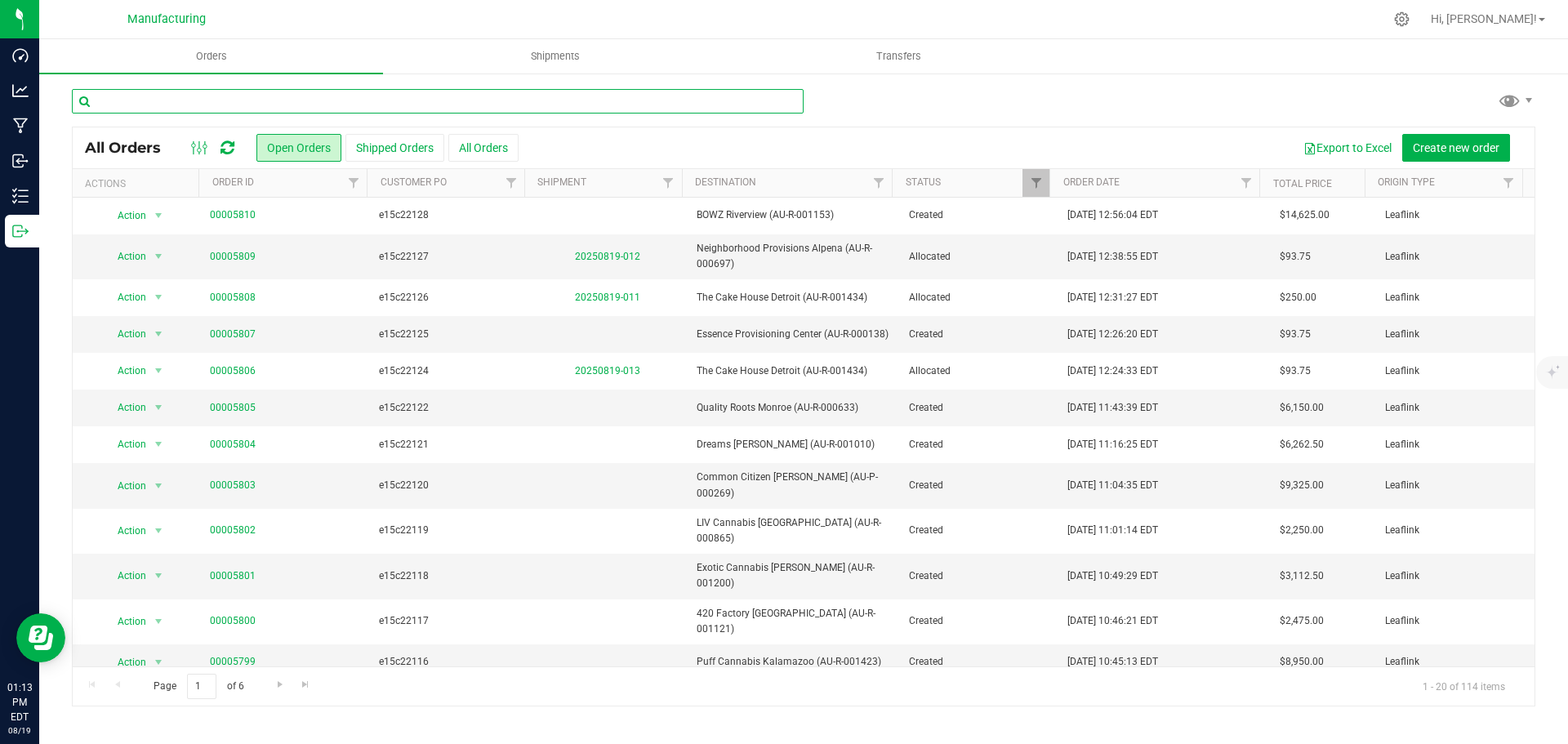
click at [390, 104] on input "text" at bounding box center [437, 101] width 732 height 25
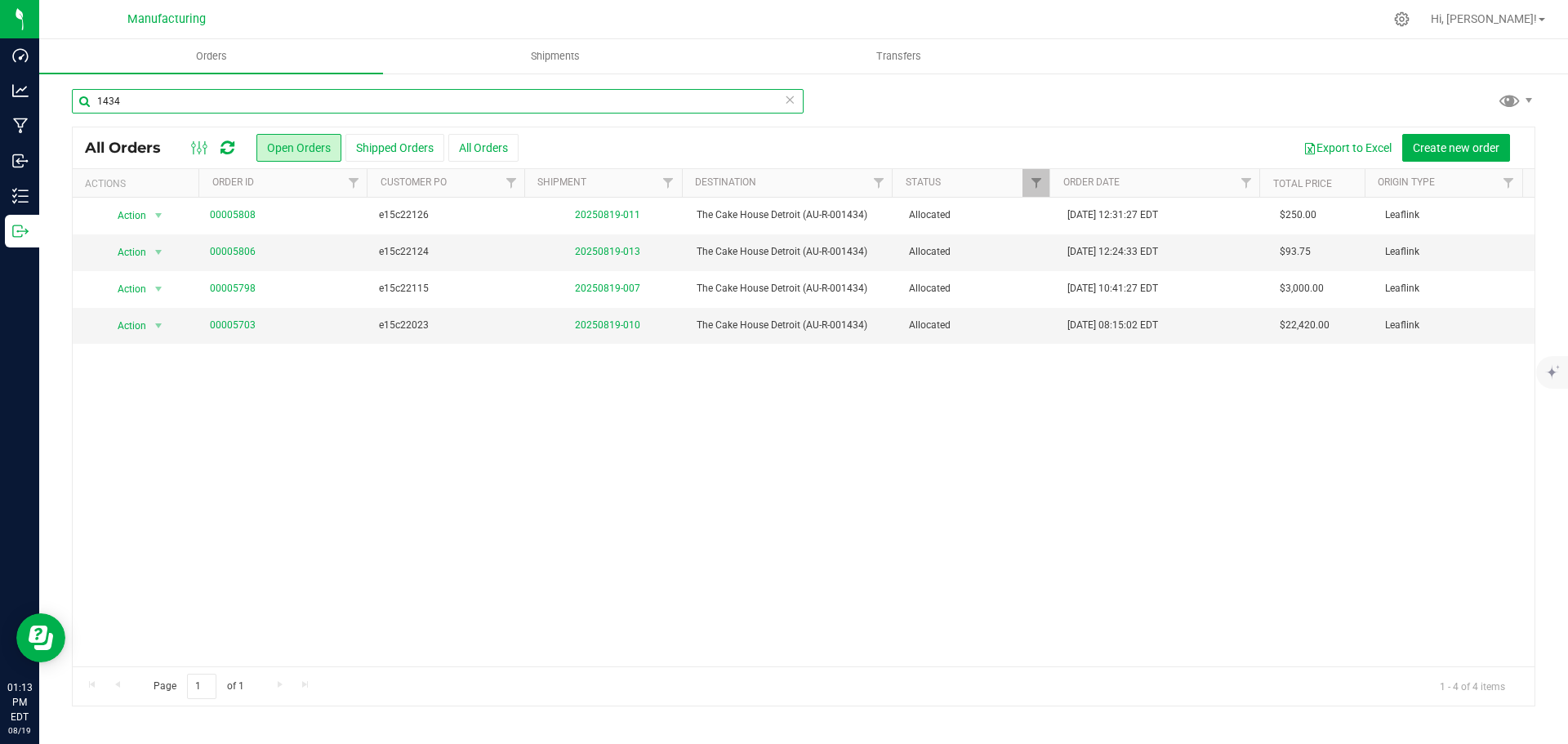
type input "1434"
